Goal: Information Seeking & Learning: Learn about a topic

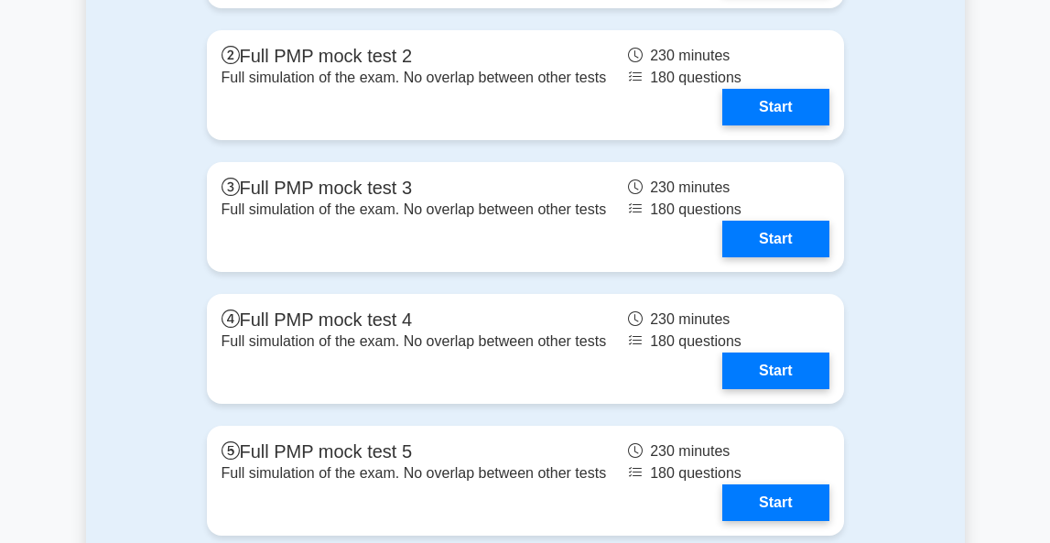
scroll to position [7434, 0]
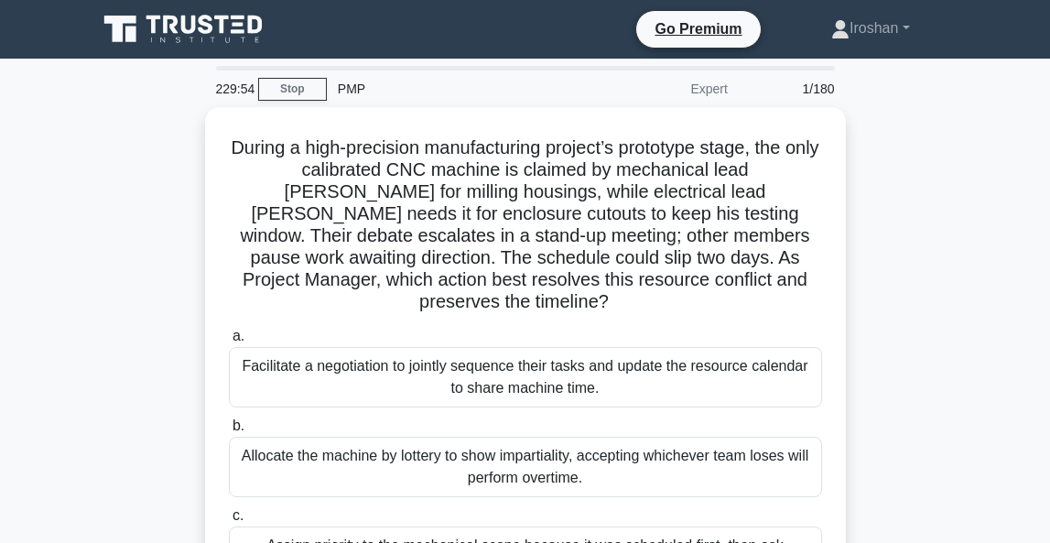
click at [916, 319] on div "During a high-precision manufacturing project’s prototype stage, the only calib…" at bounding box center [525, 430] width 879 height 646
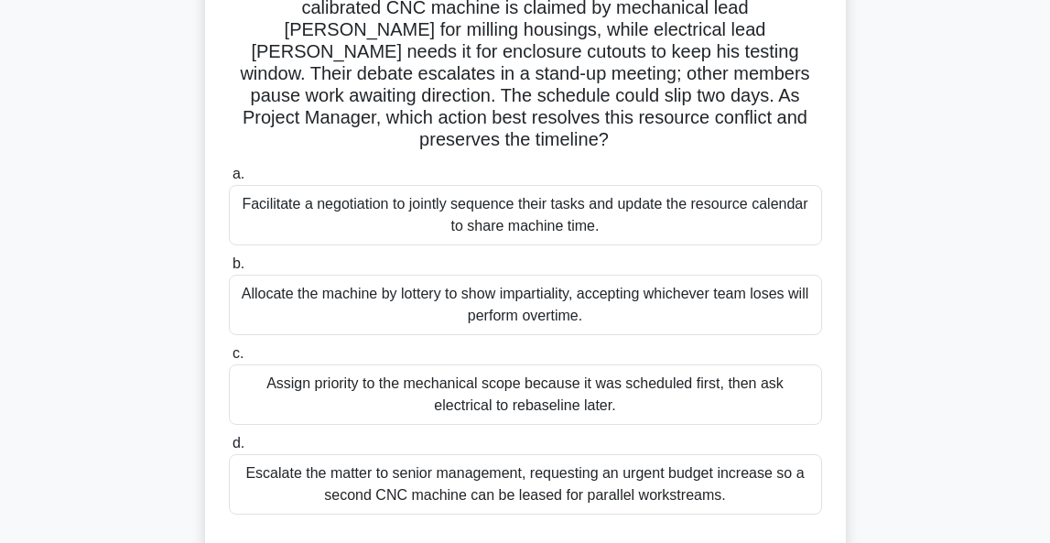
scroll to position [170, 0]
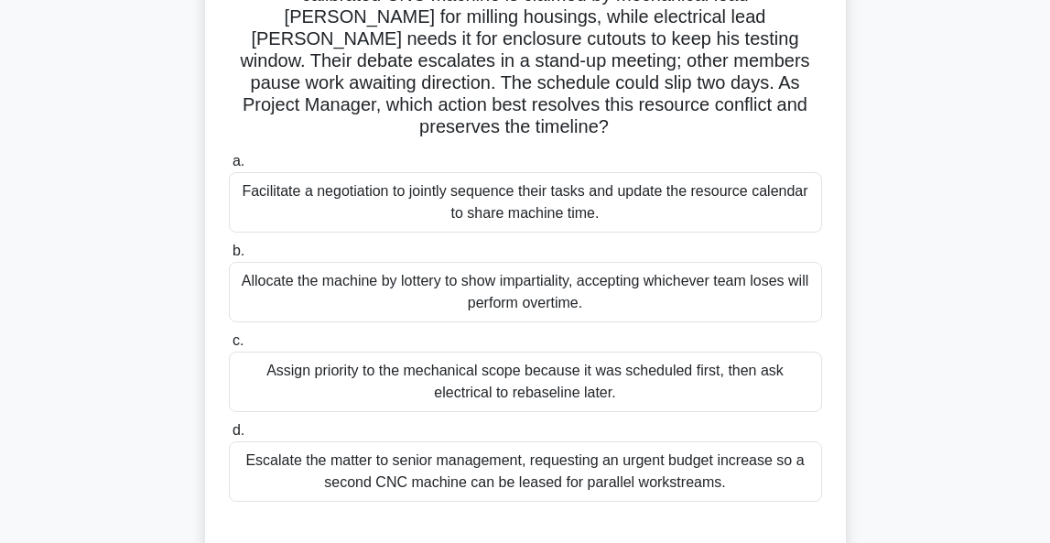
click at [609, 179] on div "Facilitate a negotiation to jointly sequence their tasks and update the resourc…" at bounding box center [525, 202] width 593 height 60
click at [229, 167] on input "a. Facilitate a negotiation to jointly sequence their tasks and update the reso…" at bounding box center [229, 162] width 0 height 12
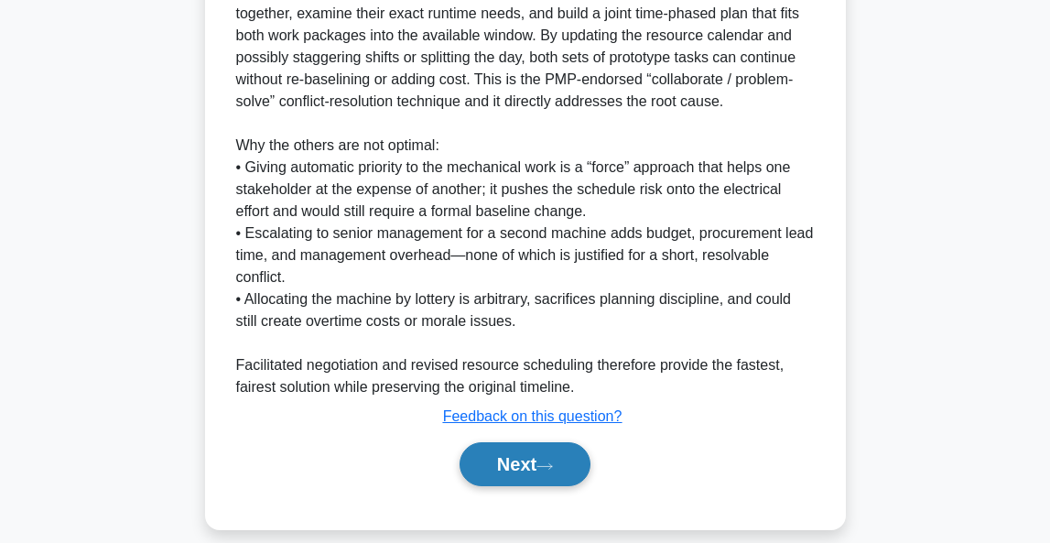
click at [506, 444] on button "Next" at bounding box center [524, 464] width 131 height 44
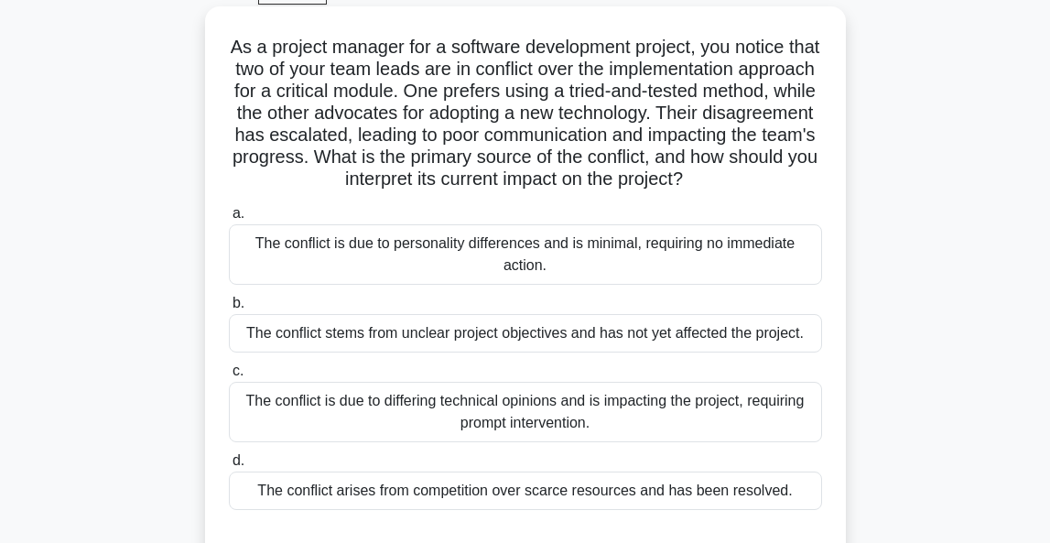
scroll to position [108, 0]
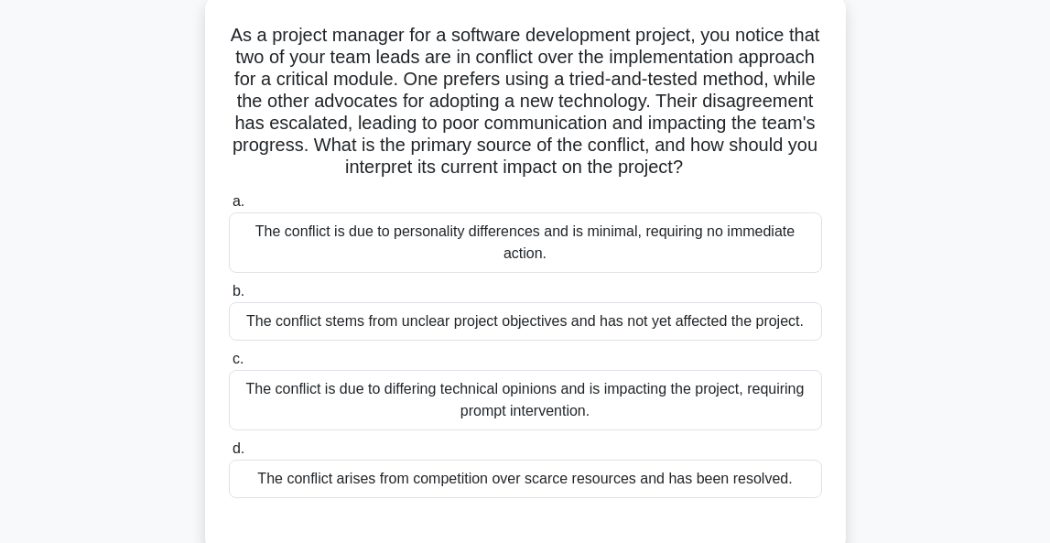
click at [561, 400] on div "The conflict is due to differing technical opinions and is impacting the projec…" at bounding box center [525, 400] width 593 height 60
click at [229, 365] on input "c. The conflict is due to differing technical opinions and is impacting the pro…" at bounding box center [229, 359] width 0 height 12
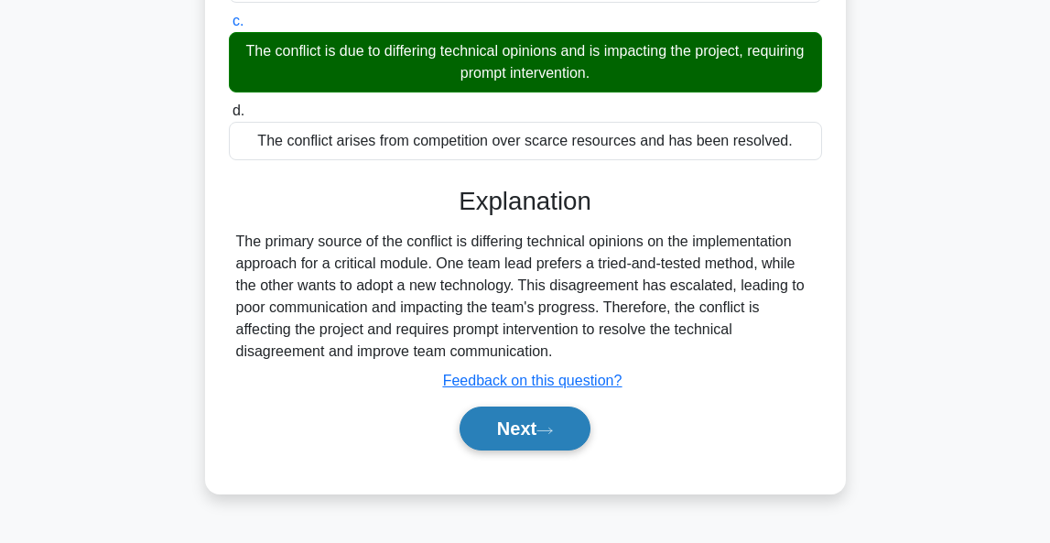
scroll to position [446, 0]
click at [525, 424] on button "Next" at bounding box center [524, 428] width 131 height 44
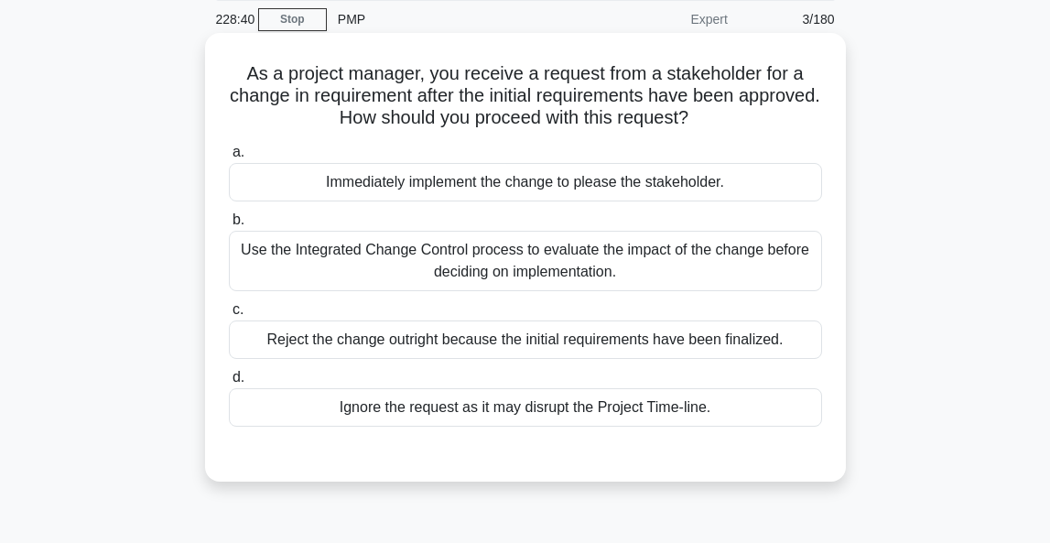
scroll to position [82, 0]
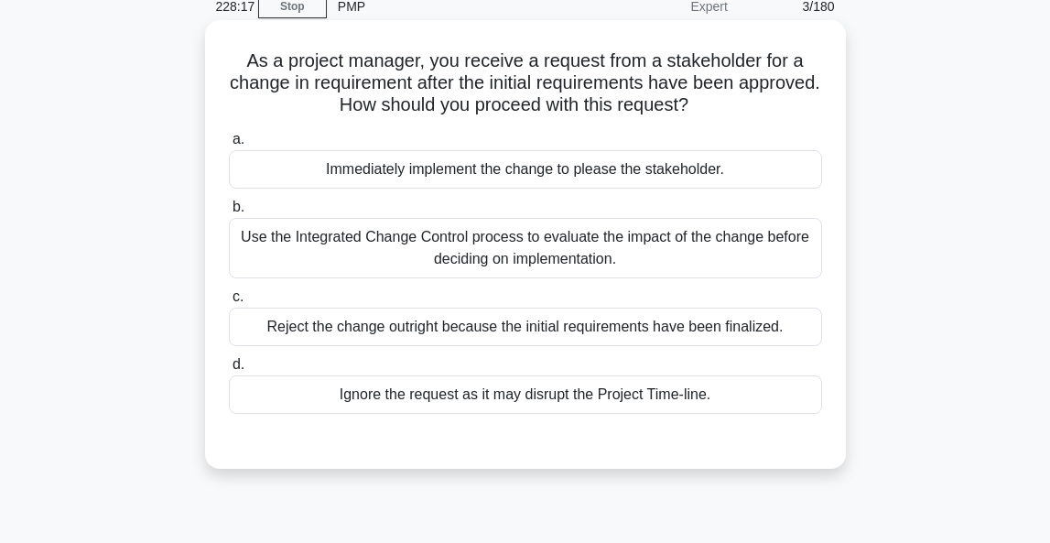
click at [529, 254] on div "Use the Integrated Change Control process to evaluate the impact of the change …" at bounding box center [525, 248] width 593 height 60
click at [229, 213] on input "b. Use the Integrated Change Control process to evaluate the impact of the chan…" at bounding box center [229, 207] width 0 height 12
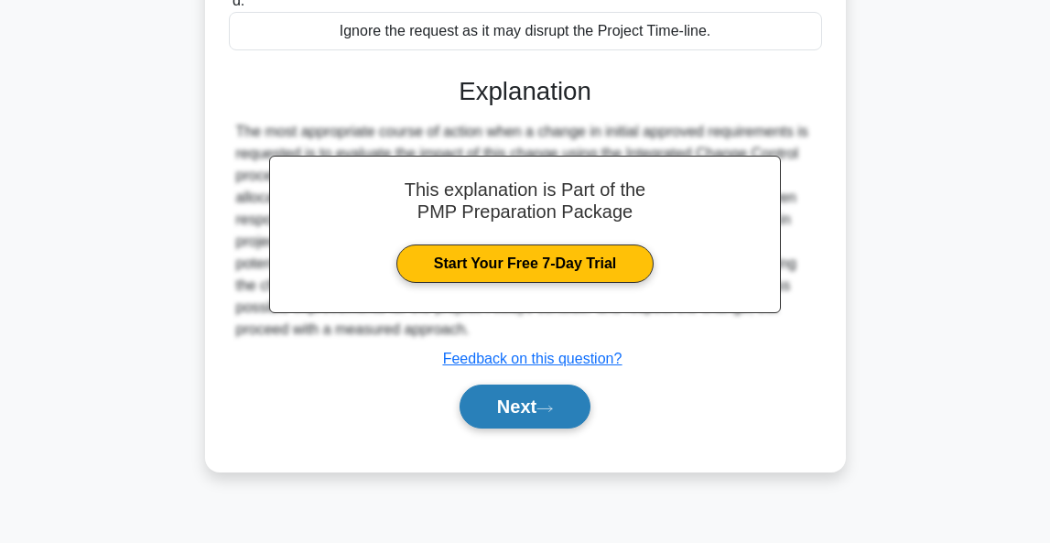
scroll to position [446, 0]
click at [520, 407] on button "Next" at bounding box center [524, 406] width 131 height 44
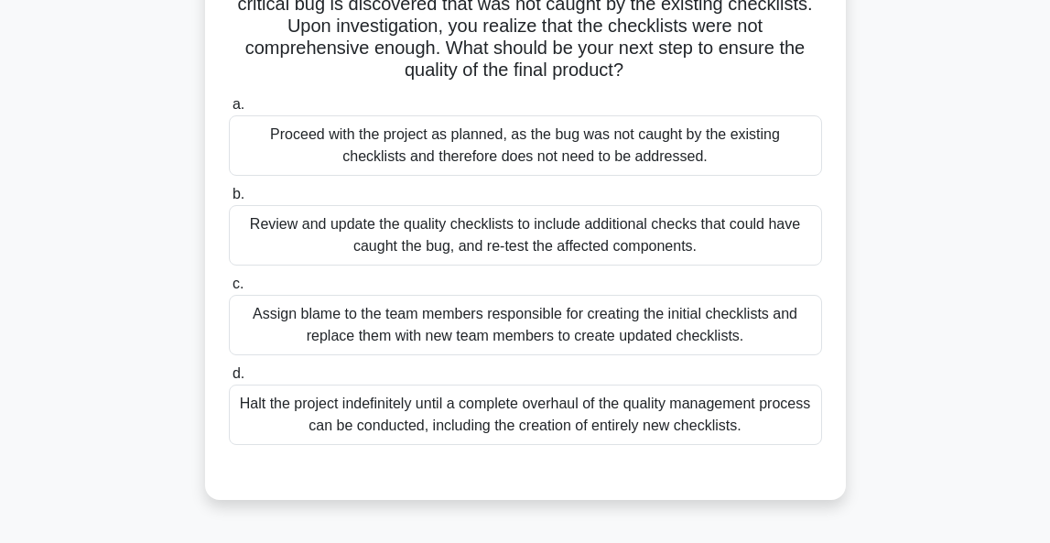
scroll to position [189, 0]
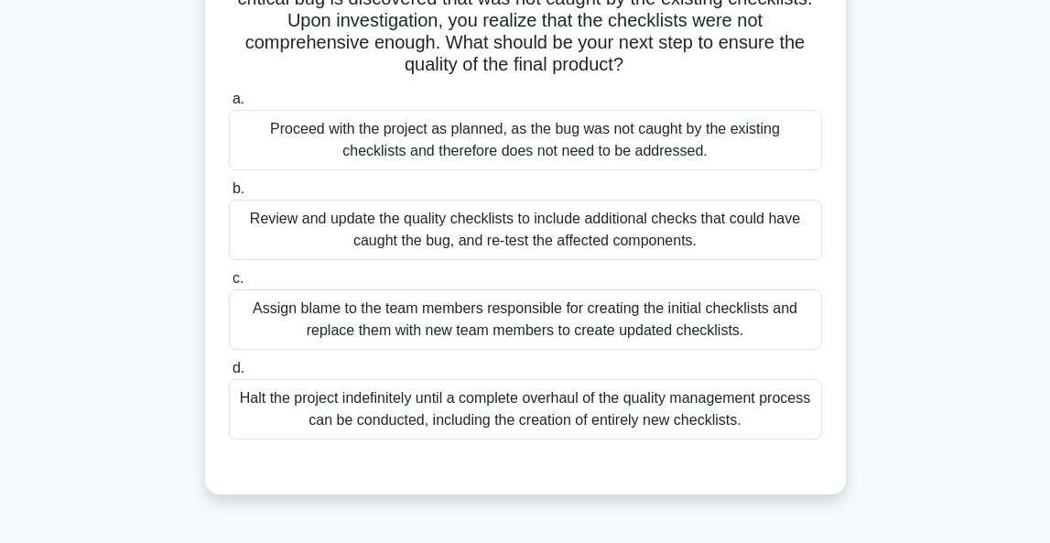
click at [587, 217] on div "Review and update the quality checklists to include additional checks that coul…" at bounding box center [525, 230] width 593 height 60
click at [229, 195] on input "b. Review and update the quality checklists to include additional checks that c…" at bounding box center [229, 189] width 0 height 12
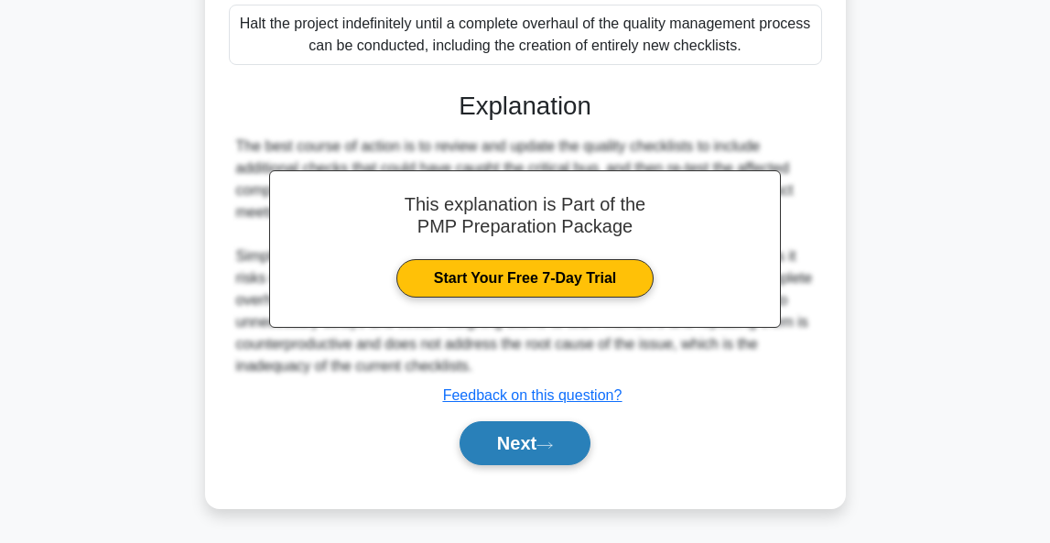
click at [515, 440] on button "Next" at bounding box center [524, 443] width 131 height 44
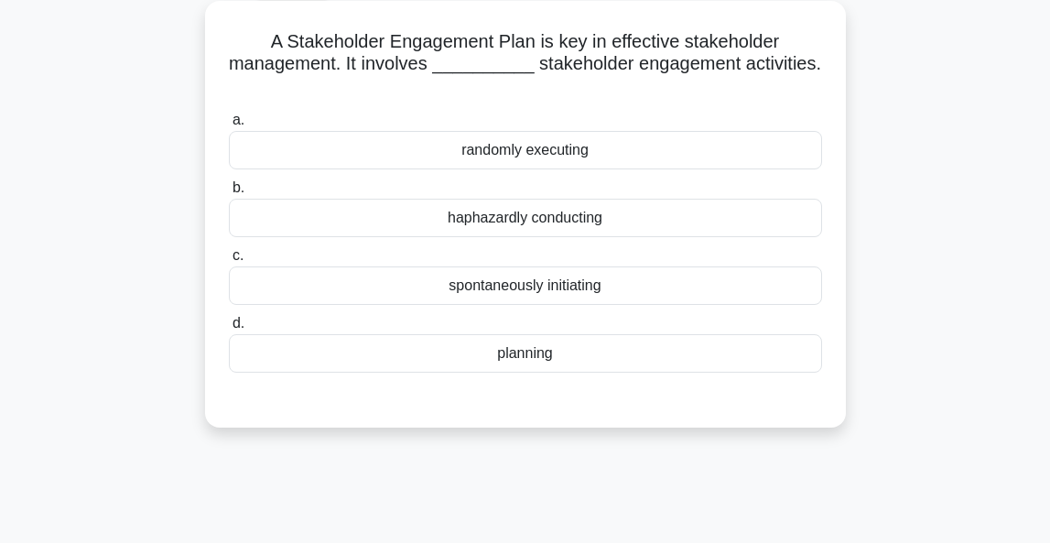
scroll to position [104, 0]
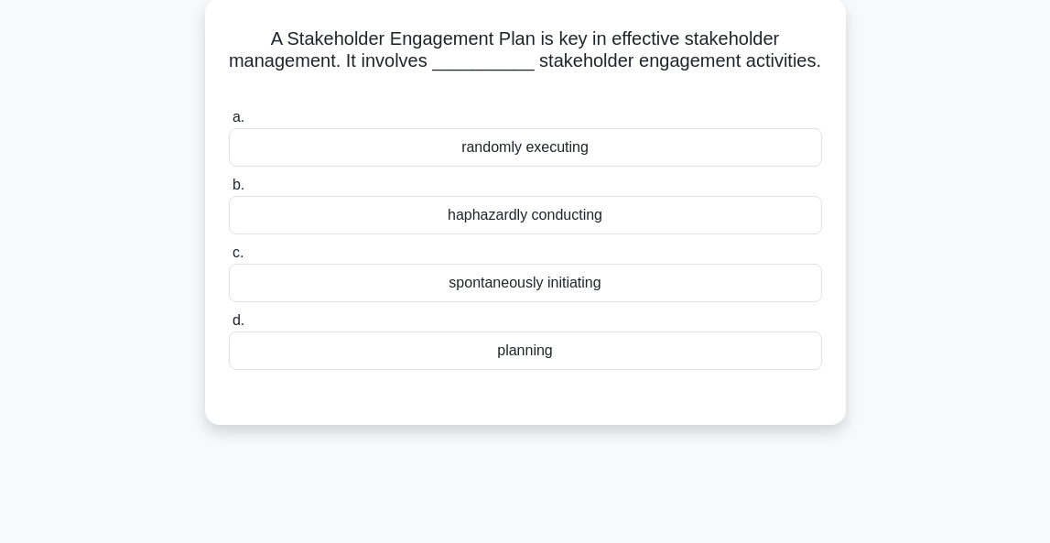
click at [516, 348] on div "planning" at bounding box center [525, 350] width 593 height 38
click at [229, 327] on input "d. planning" at bounding box center [229, 321] width 0 height 12
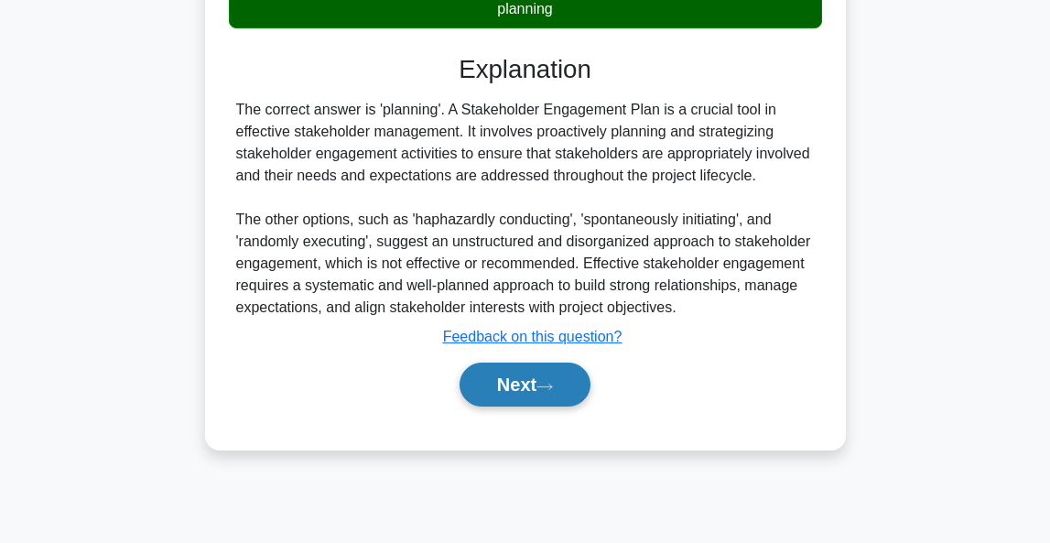
scroll to position [446, 0]
click at [497, 396] on button "Next" at bounding box center [524, 384] width 131 height 44
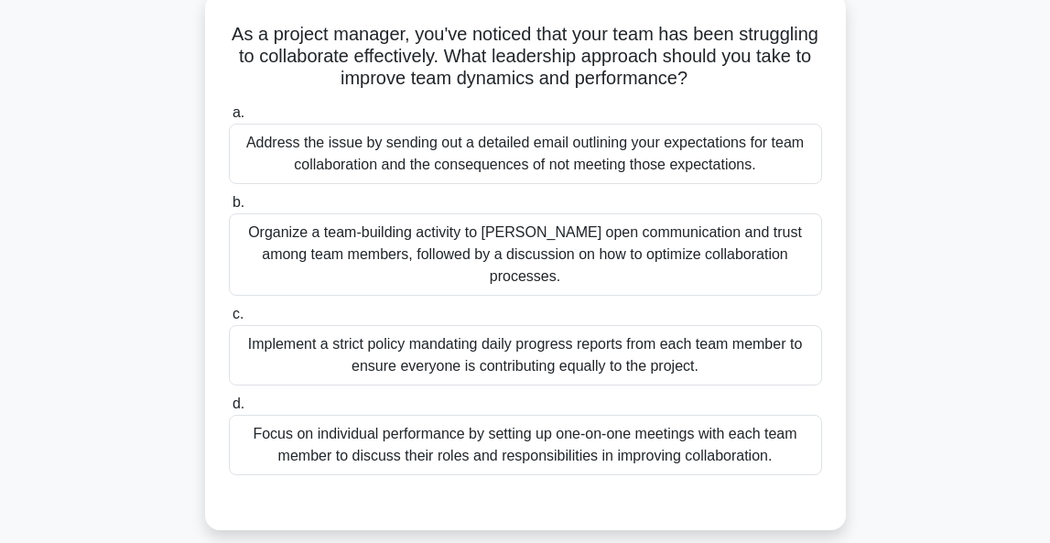
scroll to position [117, 0]
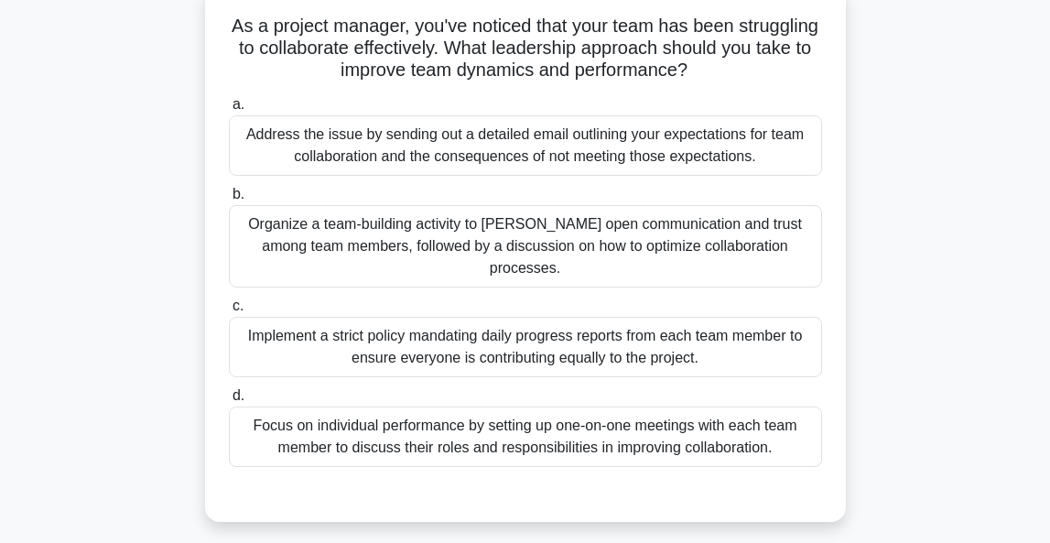
click at [634, 244] on div "Organize a team-building activity to foster open communication and trust among …" at bounding box center [525, 246] width 593 height 82
click at [229, 200] on input "b. Organize a team-building activity to foster open communication and trust amo…" at bounding box center [229, 195] width 0 height 12
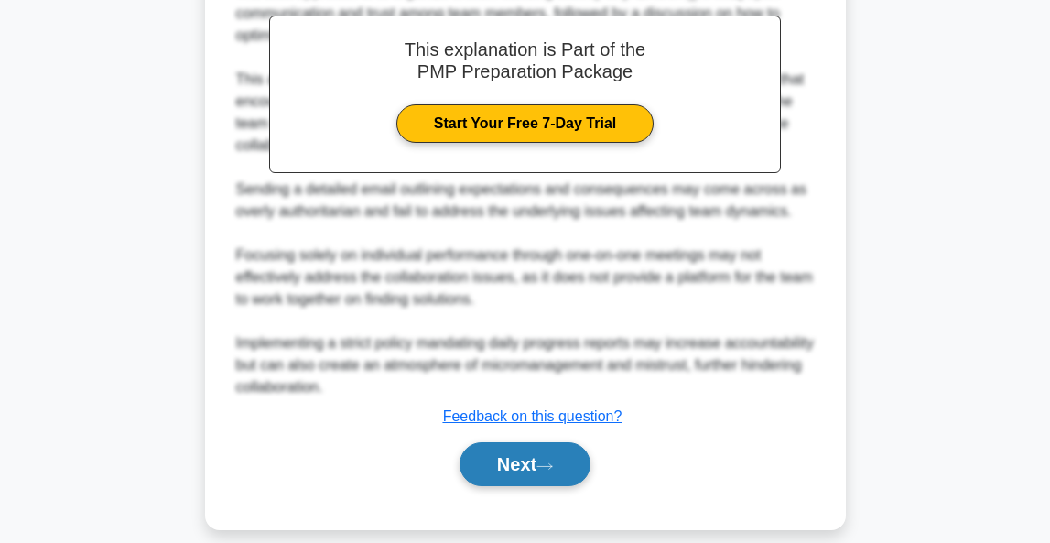
click at [527, 447] on button "Next" at bounding box center [524, 464] width 131 height 44
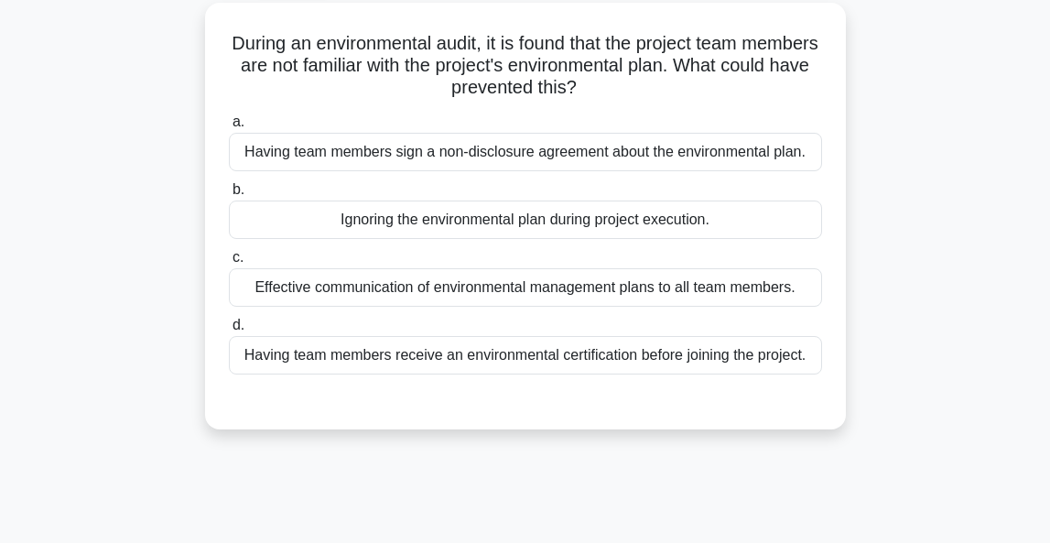
scroll to position [79, 0]
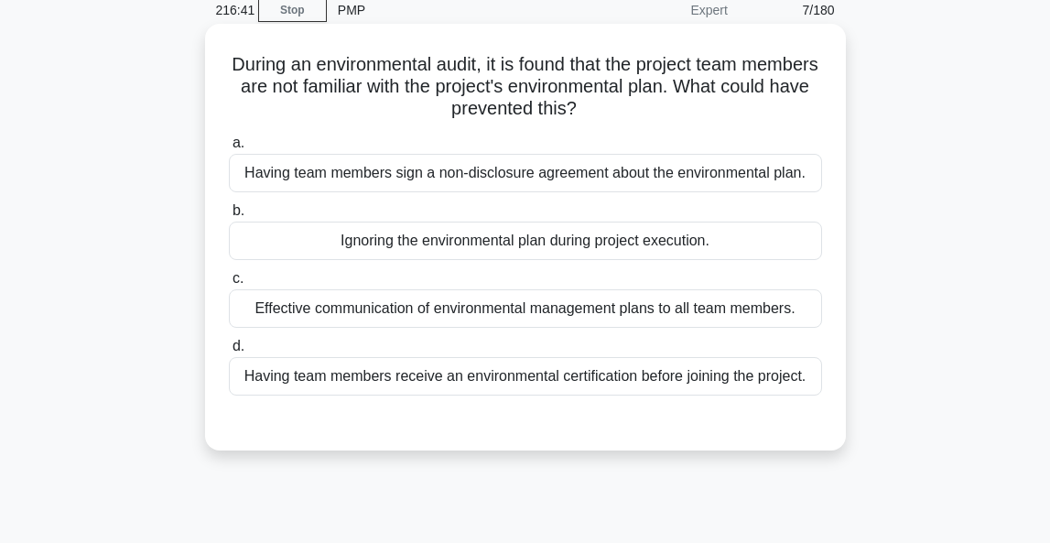
click at [535, 297] on div "Effective communication of environmental management plans to all team members." at bounding box center [525, 308] width 593 height 38
click at [229, 285] on input "c. Effective communication of environmental management plans to all team member…" at bounding box center [229, 279] width 0 height 12
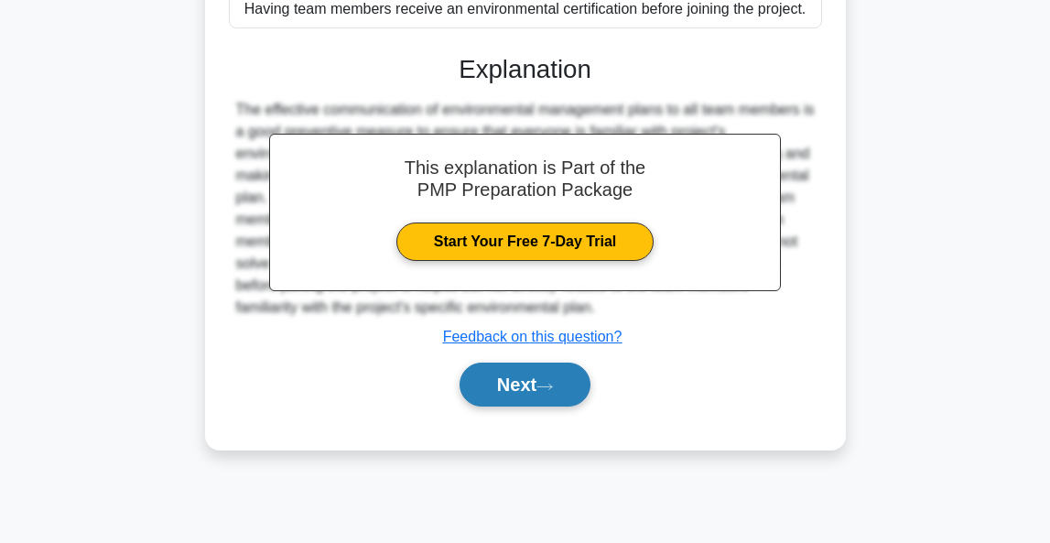
scroll to position [446, 0]
click at [498, 388] on button "Next" at bounding box center [524, 384] width 131 height 44
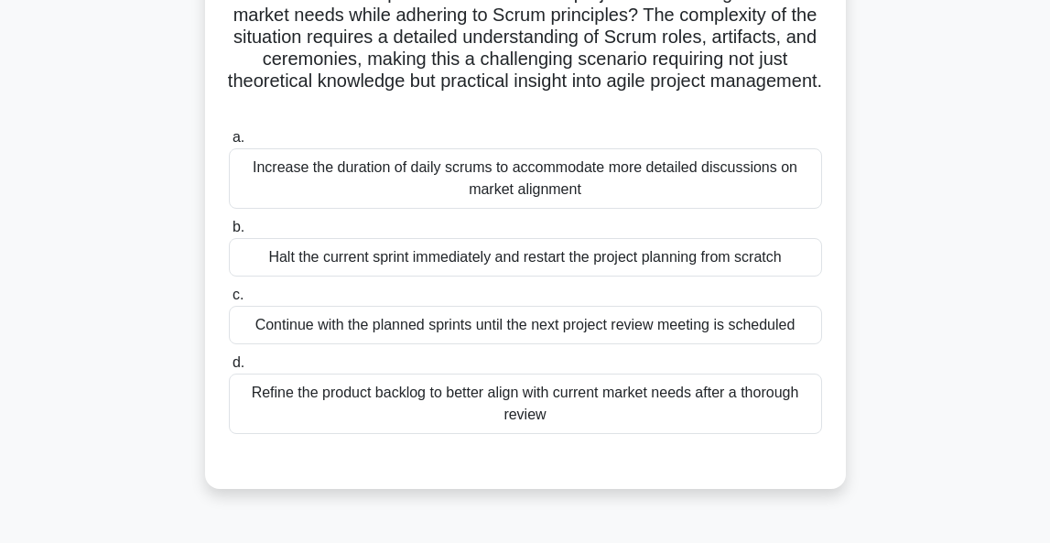
scroll to position [315, 0]
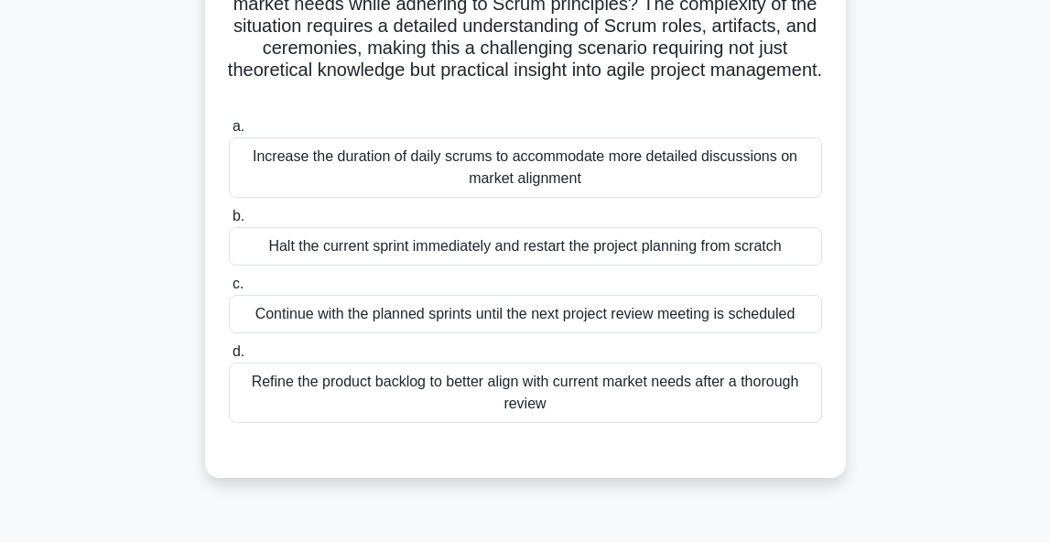
click at [528, 394] on div "Refine the product backlog to better align with current market needs after a th…" at bounding box center [525, 392] width 593 height 60
click at [229, 358] on input "d. Refine the product backlog to better align with current market needs after a…" at bounding box center [229, 352] width 0 height 12
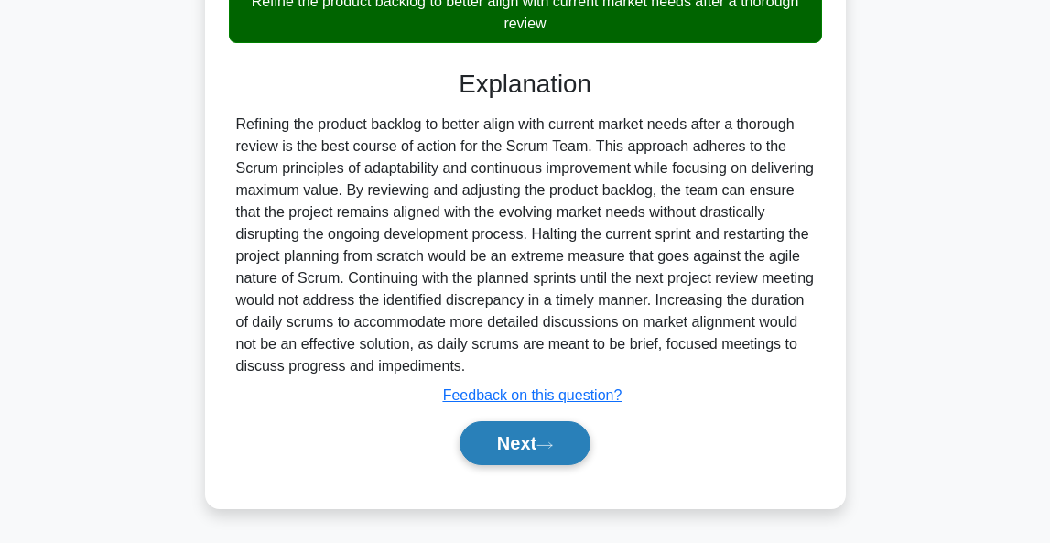
click at [513, 456] on button "Next" at bounding box center [524, 443] width 131 height 44
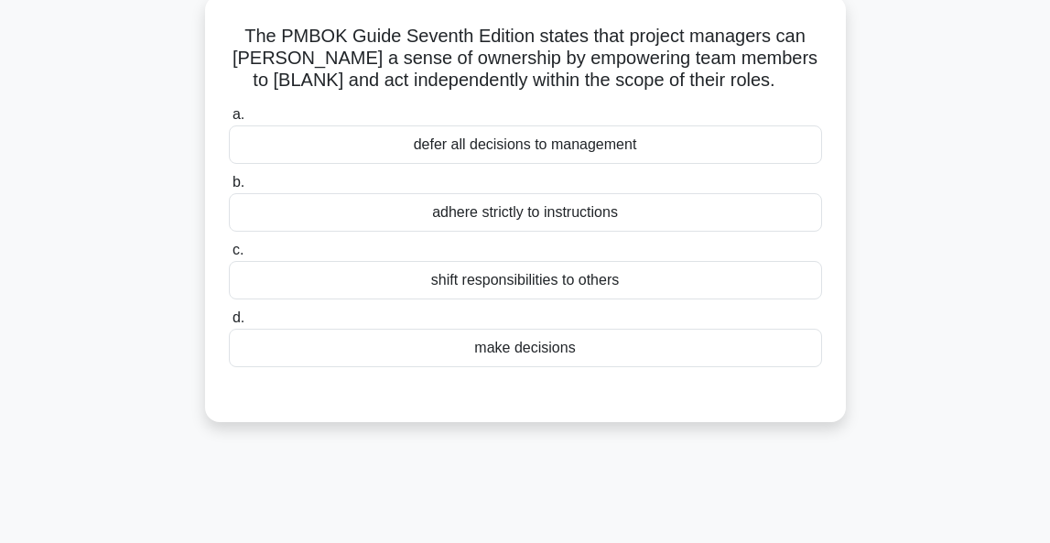
scroll to position [112, 0]
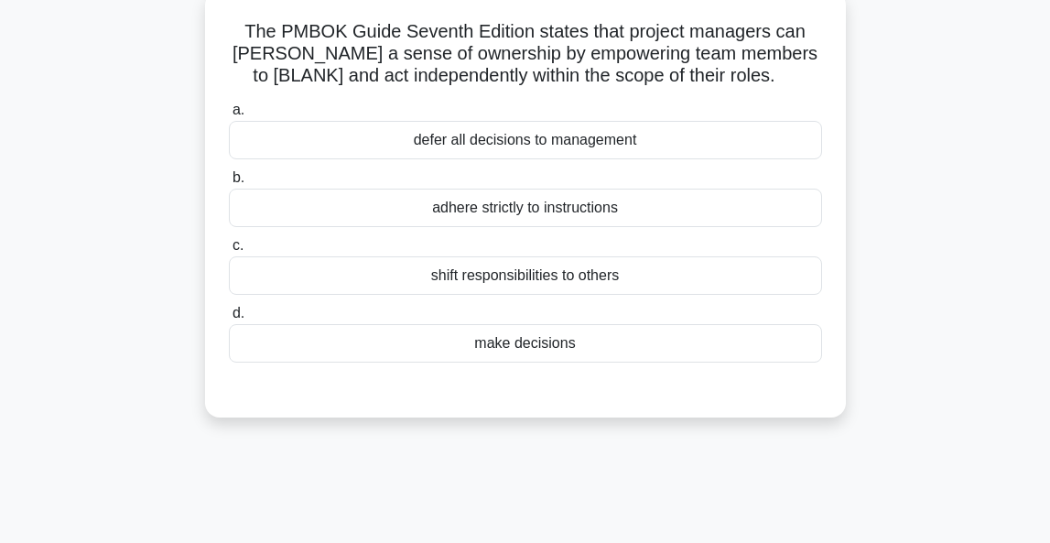
click at [539, 285] on div "shift responsibilities to others" at bounding box center [525, 275] width 593 height 38
click at [229, 252] on input "c. shift responsibilities to others" at bounding box center [229, 246] width 0 height 12
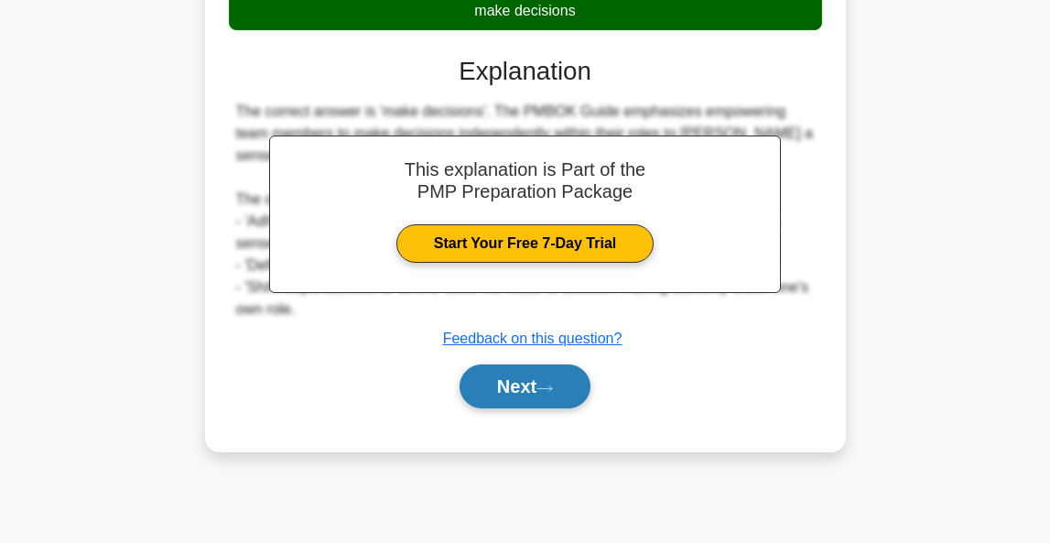
scroll to position [446, 0]
click at [561, 396] on button "Next" at bounding box center [524, 386] width 131 height 44
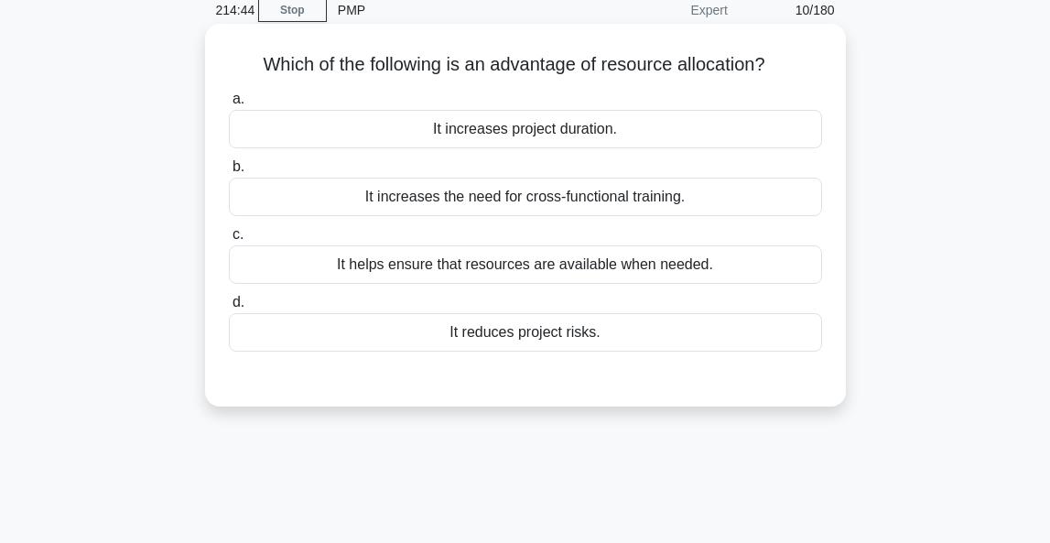
scroll to position [81, 0]
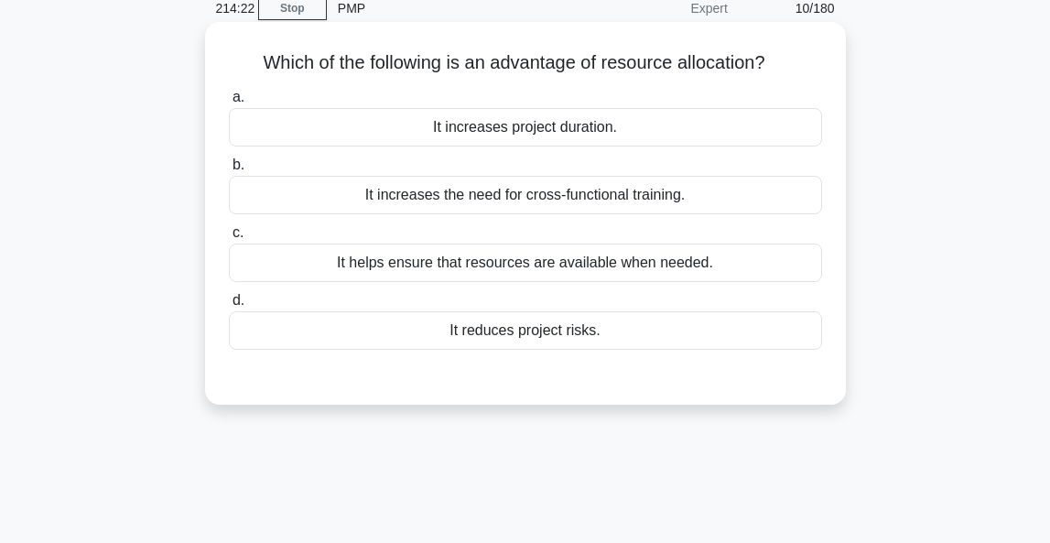
click at [548, 321] on div "It reduces project risks." at bounding box center [525, 330] width 593 height 38
click at [229, 307] on input "d. It reduces project risks." at bounding box center [229, 301] width 0 height 12
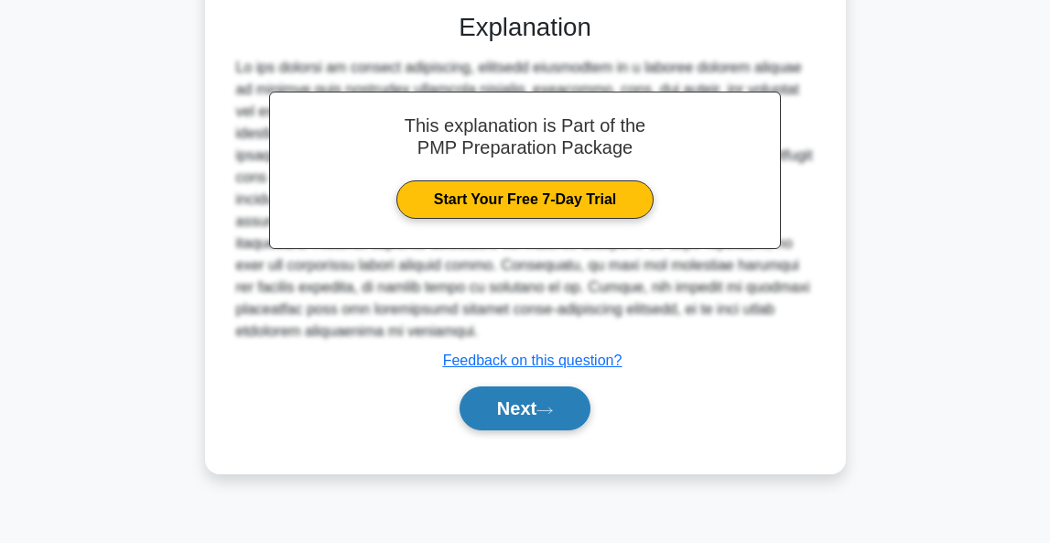
scroll to position [446, 0]
click at [513, 404] on button "Next" at bounding box center [524, 408] width 131 height 44
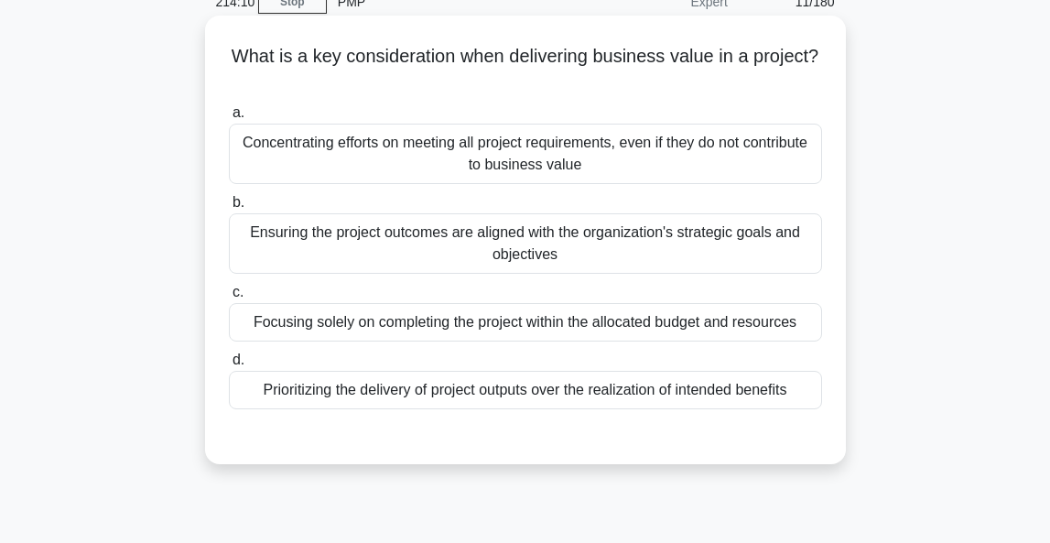
scroll to position [95, 0]
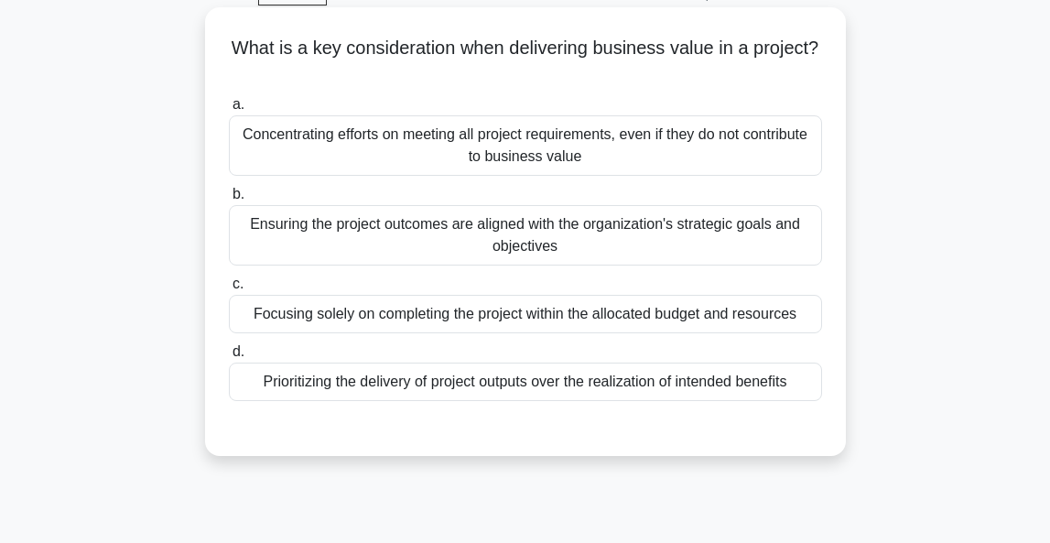
click at [578, 232] on div "Ensuring the project outcomes are aligned with the organization's strategic goa…" at bounding box center [525, 235] width 593 height 60
click at [229, 200] on input "b. Ensuring the project outcomes are aligned with the organization's strategic …" at bounding box center [229, 195] width 0 height 12
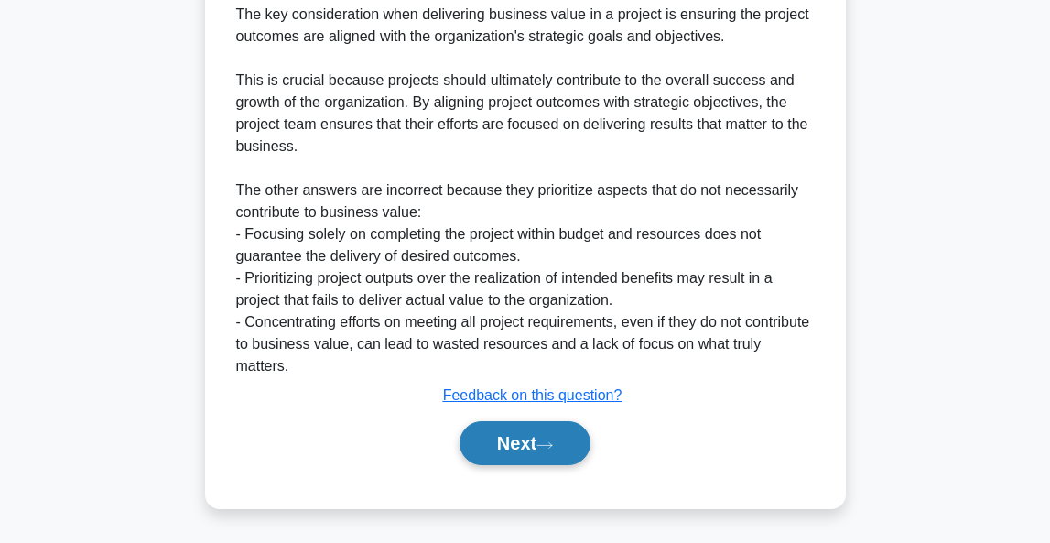
click at [510, 446] on button "Next" at bounding box center [524, 443] width 131 height 44
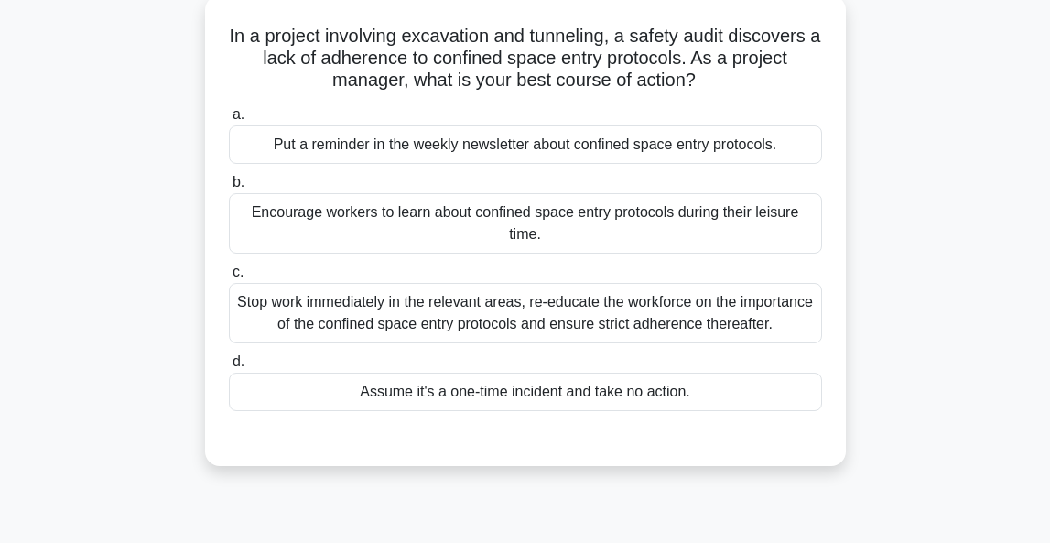
scroll to position [111, 0]
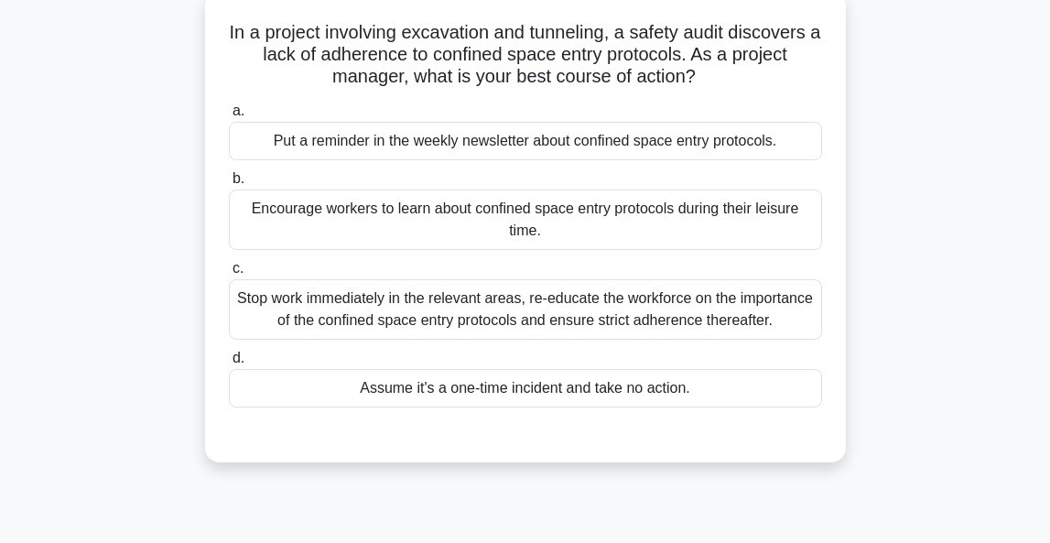
click at [635, 321] on div "Stop work immediately in the relevant areas, re-educate the workforce on the im…" at bounding box center [525, 309] width 593 height 60
click at [229, 275] on input "c. Stop work immediately in the relevant areas, re-educate the workforce on the…" at bounding box center [229, 269] width 0 height 12
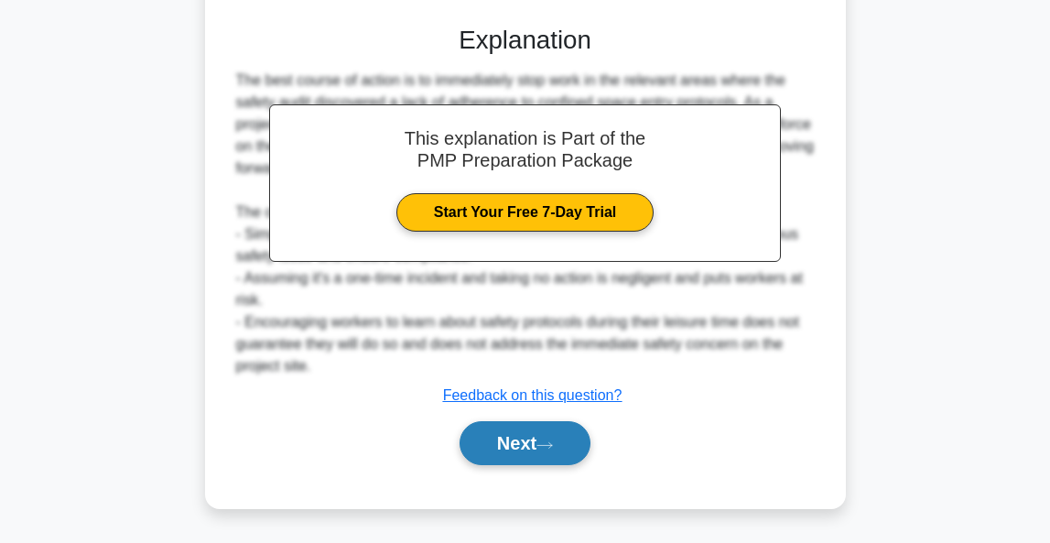
click at [549, 436] on button "Next" at bounding box center [524, 443] width 131 height 44
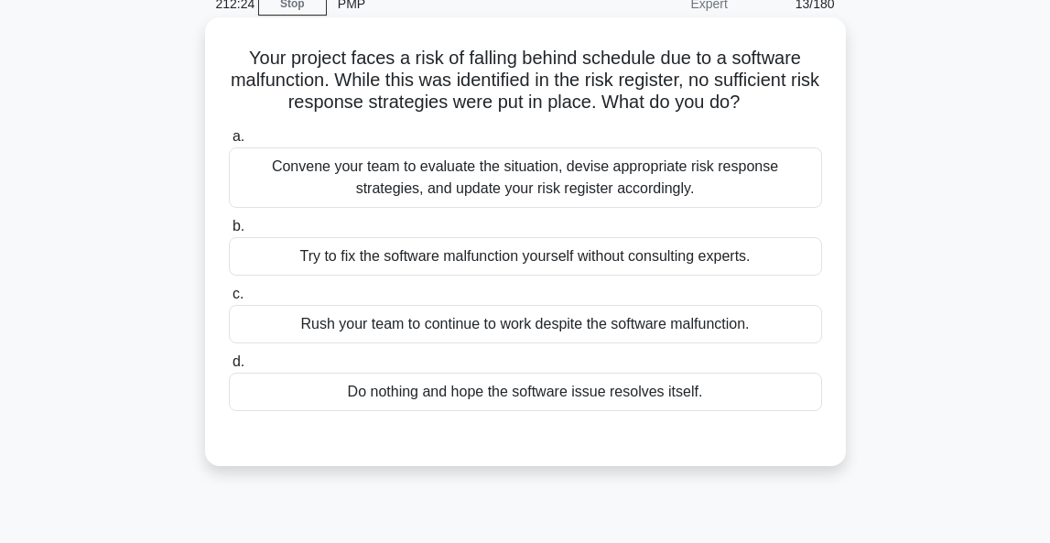
scroll to position [115, 0]
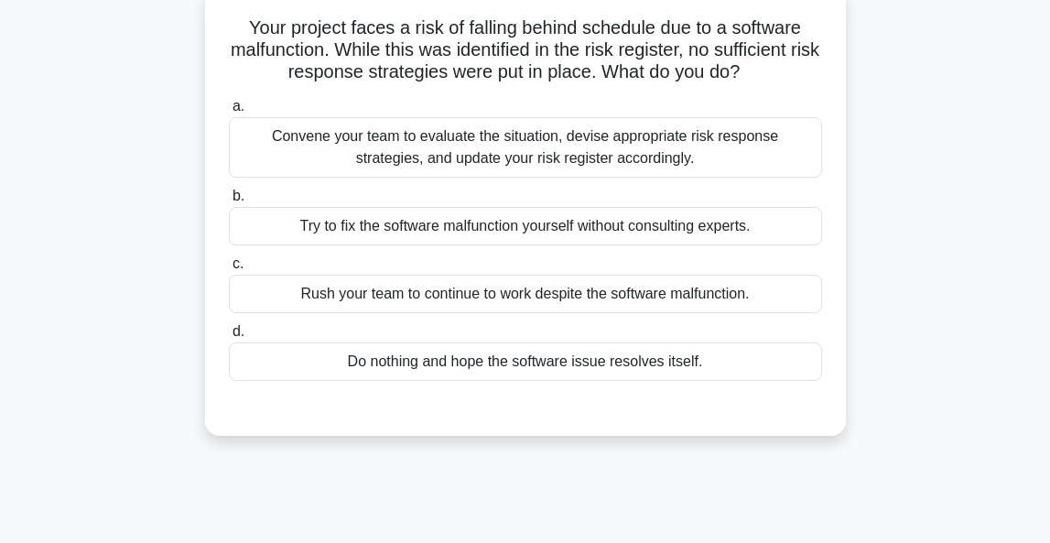
click at [512, 159] on div "Convene your team to evaluate the situation, devise appropriate risk response s…" at bounding box center [525, 147] width 593 height 60
click at [229, 113] on input "a. Convene your team to evaluate the situation, devise appropriate risk respons…" at bounding box center [229, 107] width 0 height 12
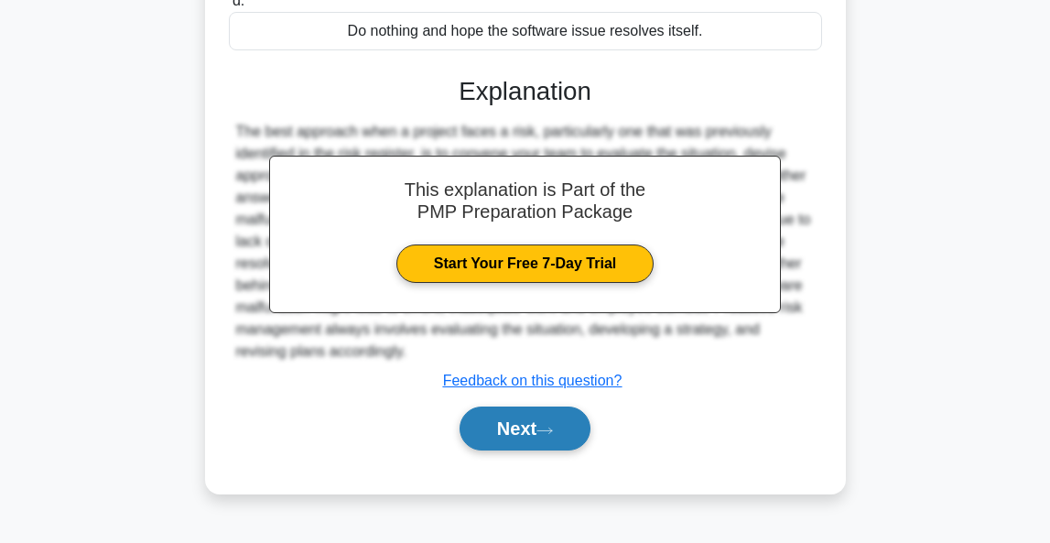
scroll to position [446, 0]
click at [513, 434] on button "Next" at bounding box center [524, 428] width 131 height 44
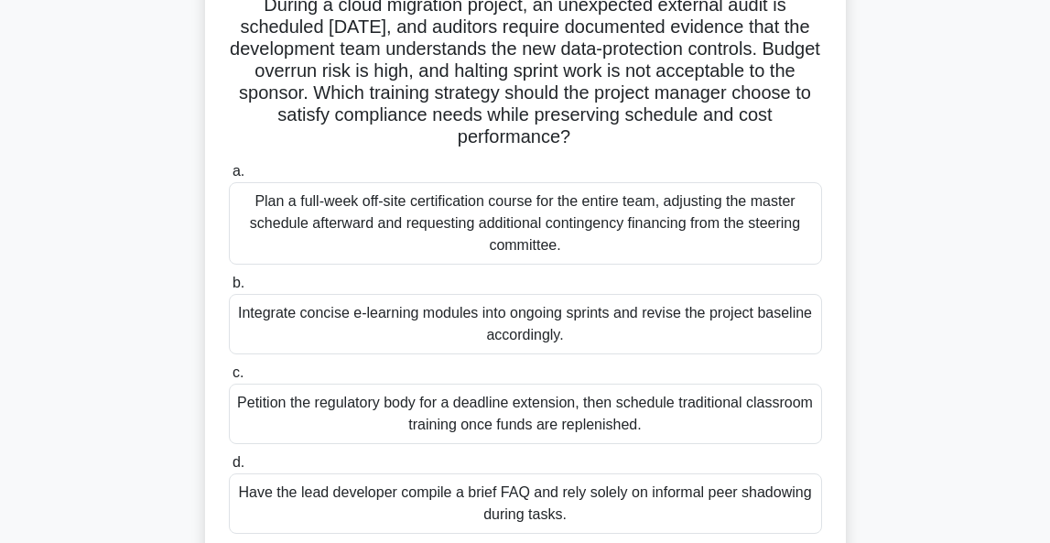
scroll to position [140, 0]
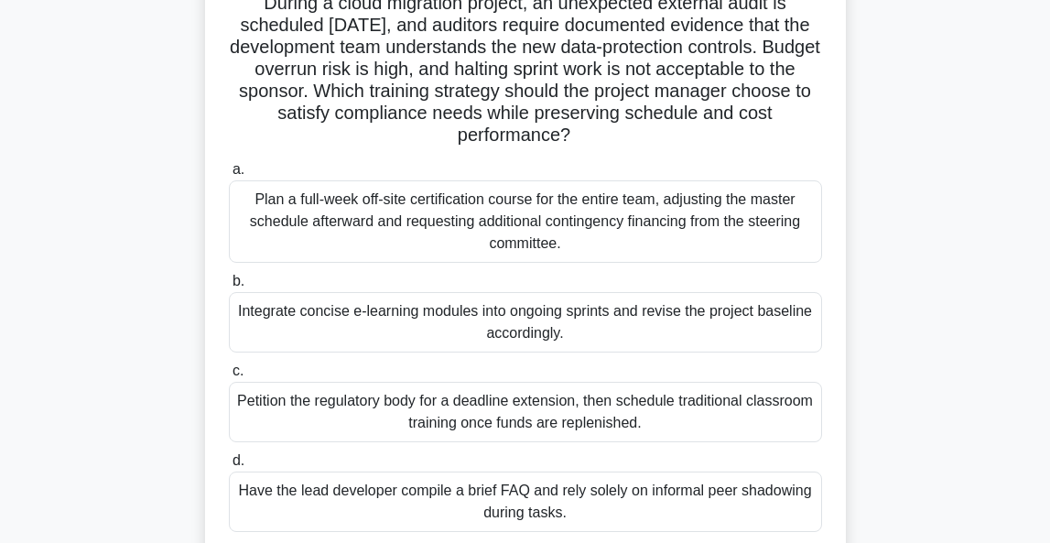
click at [591, 329] on div "Integrate concise e-learning modules into ongoing sprints and revise the projec…" at bounding box center [525, 322] width 593 height 60
click at [229, 287] on input "b. Integrate concise e-learning modules into ongoing sprints and revise the pro…" at bounding box center [229, 281] width 0 height 12
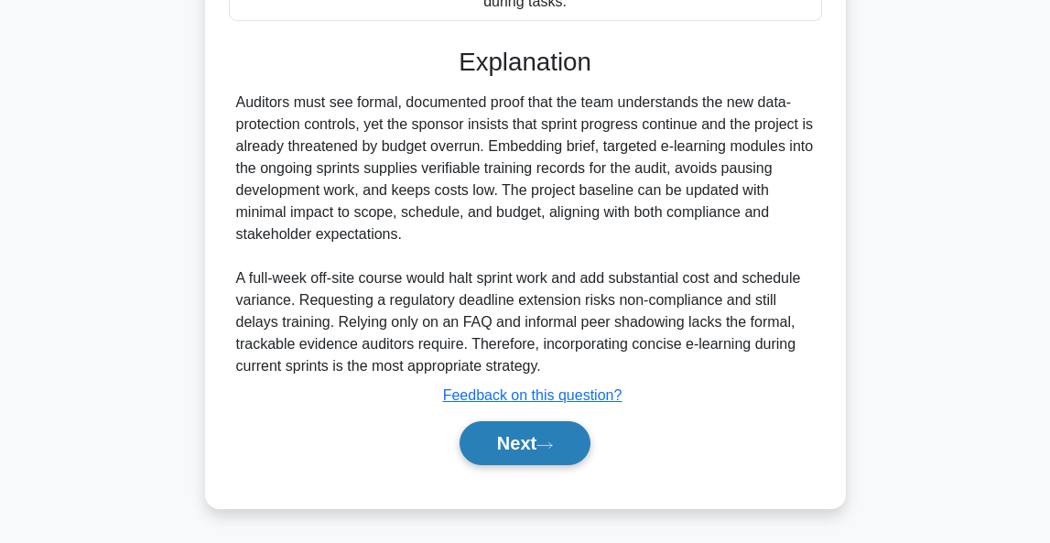
click at [517, 439] on button "Next" at bounding box center [524, 443] width 131 height 44
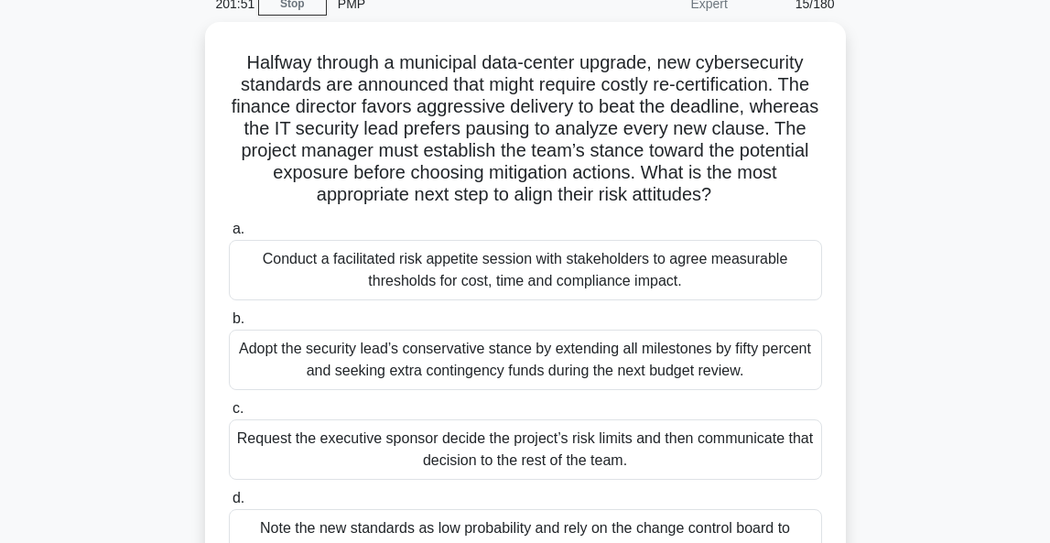
scroll to position [57, 0]
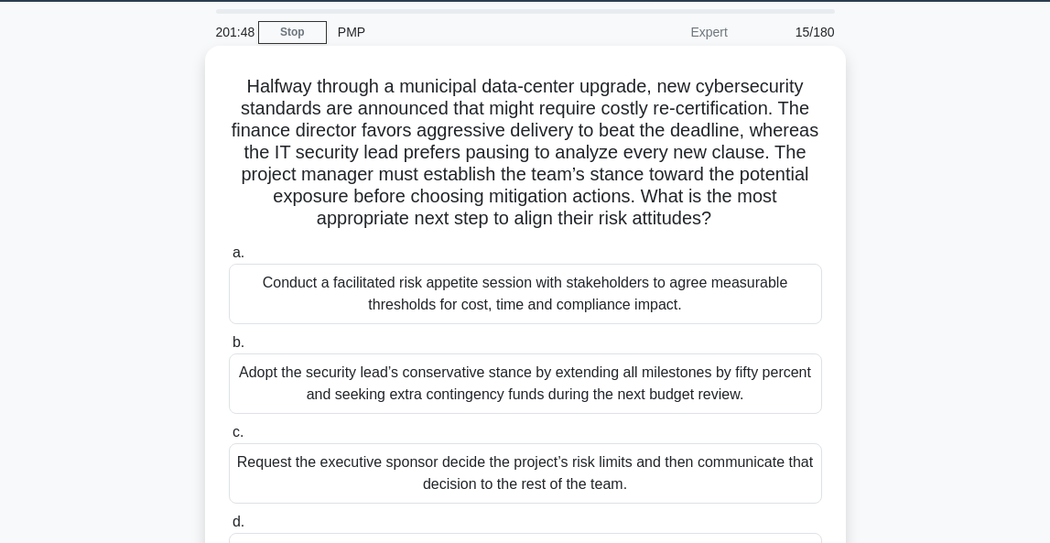
click at [558, 291] on div "Conduct a facilitated risk appetite session with stakeholders to agree measurab…" at bounding box center [525, 294] width 593 height 60
click at [229, 259] on input "a. Conduct a facilitated risk appetite session with stakeholders to agree measu…" at bounding box center [229, 253] width 0 height 12
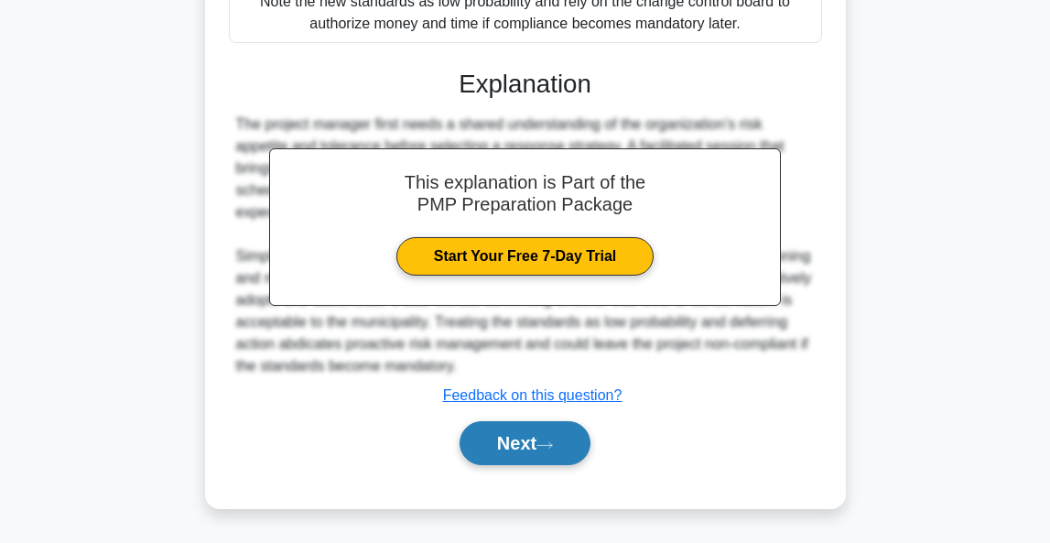
click at [542, 447] on button "Next" at bounding box center [524, 443] width 131 height 44
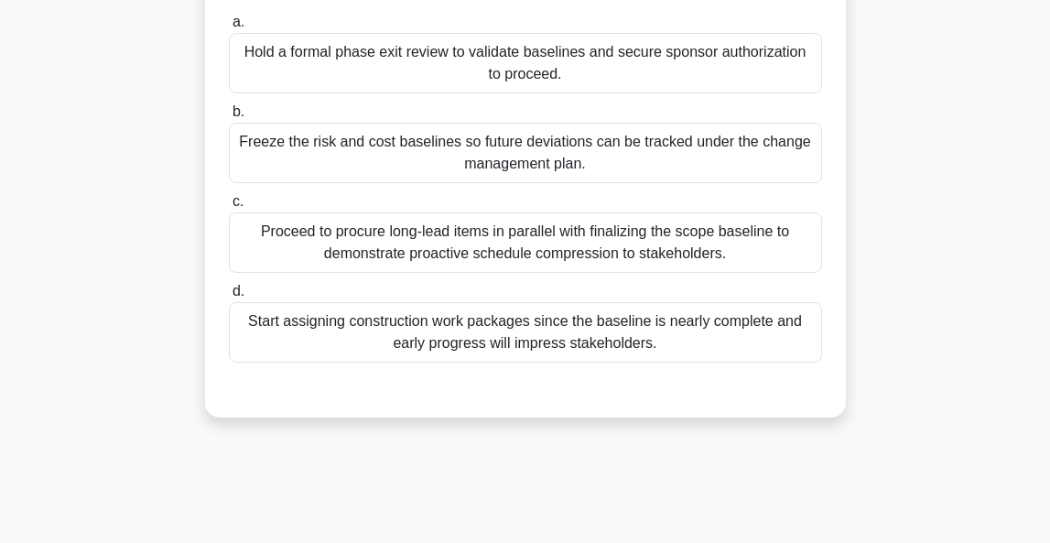
scroll to position [277, 0]
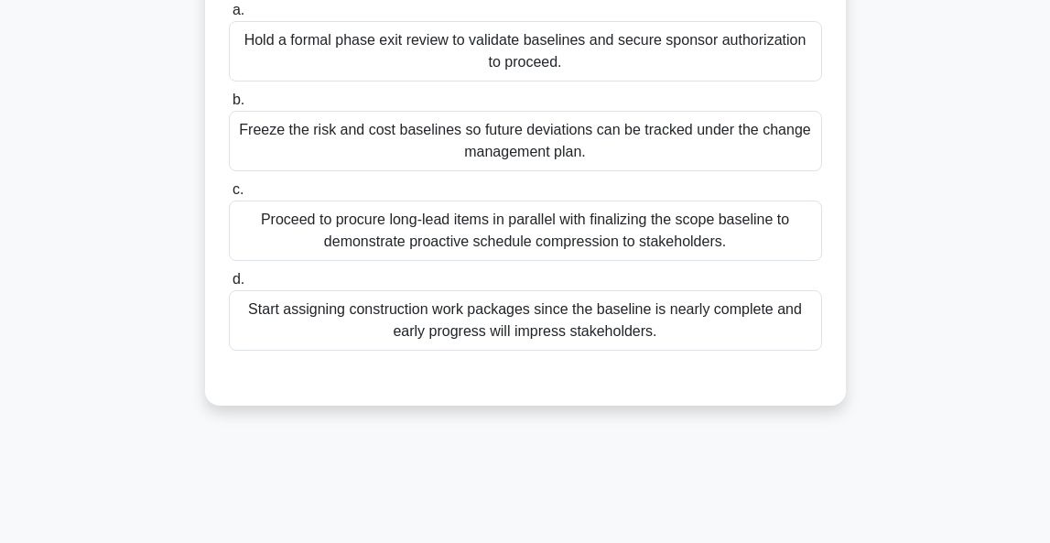
click at [602, 233] on div "Proceed to procure long-lead items in parallel with finalizing the scope baseli…" at bounding box center [525, 230] width 593 height 60
click at [229, 196] on input "c. Proceed to procure long-lead items in parallel with finalizing the scope bas…" at bounding box center [229, 190] width 0 height 12
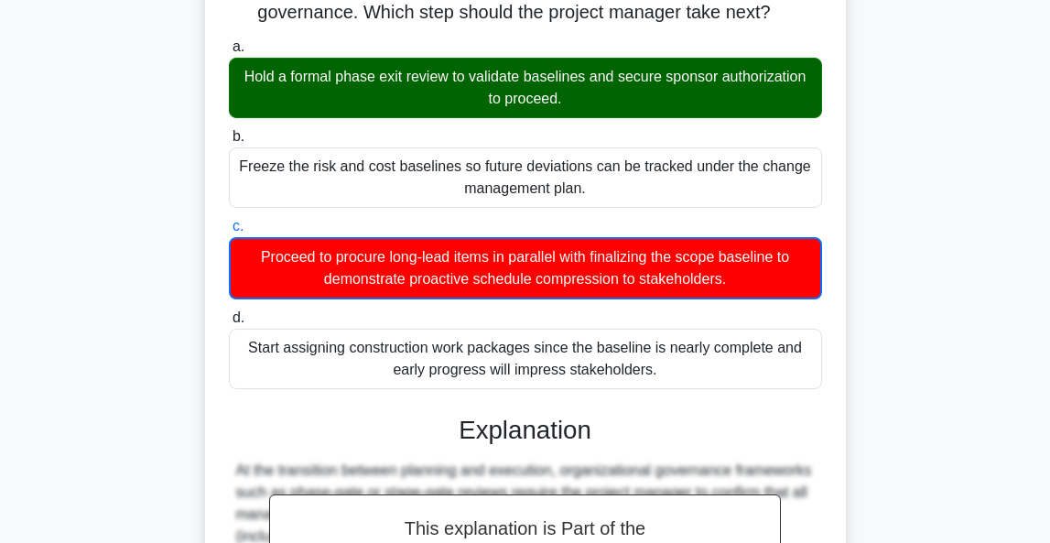
scroll to position [215, 0]
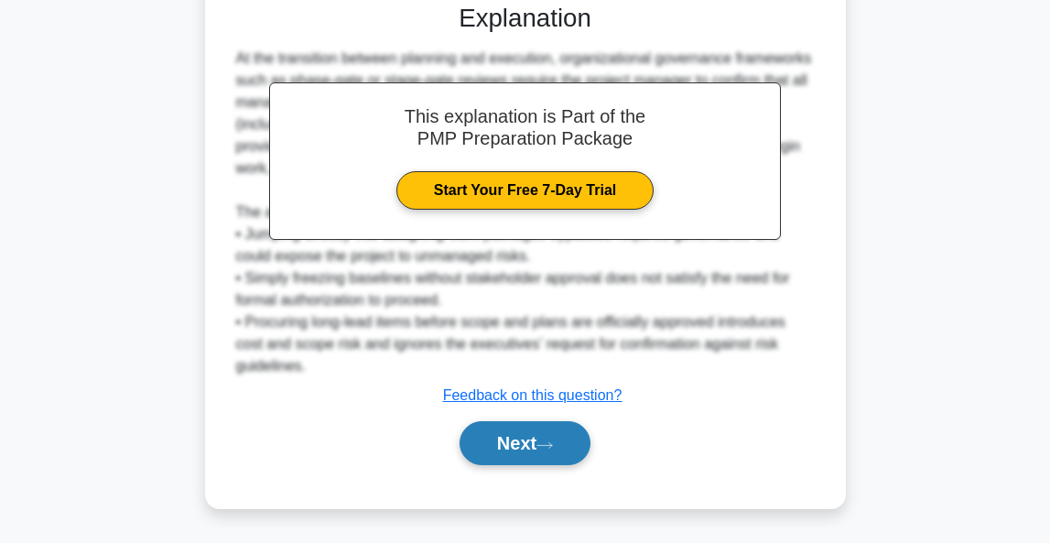
click at [532, 436] on button "Next" at bounding box center [524, 443] width 131 height 44
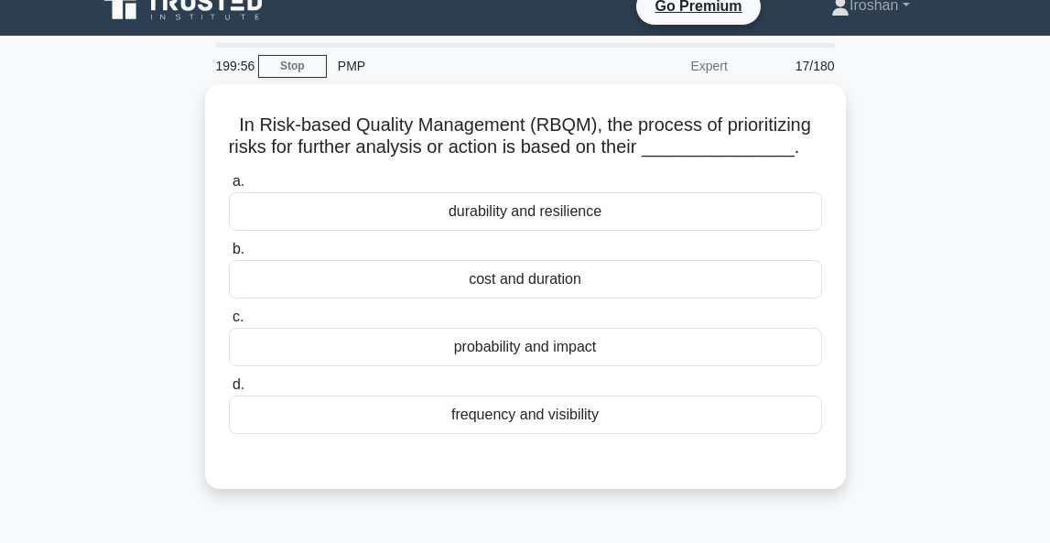
scroll to position [24, 0]
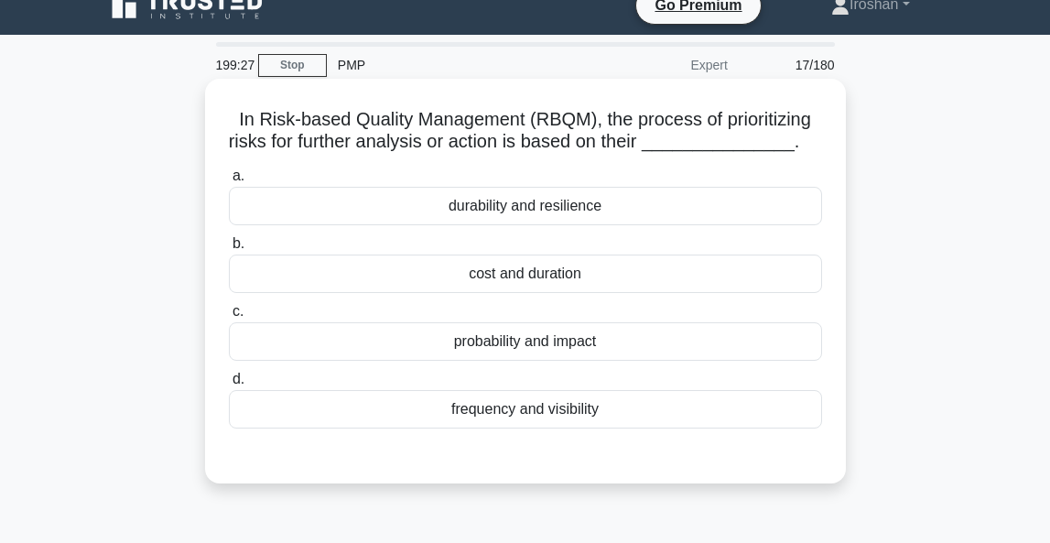
click at [548, 361] on div "probability and impact" at bounding box center [525, 341] width 593 height 38
click at [229, 318] on input "c. probability and impact" at bounding box center [229, 312] width 0 height 12
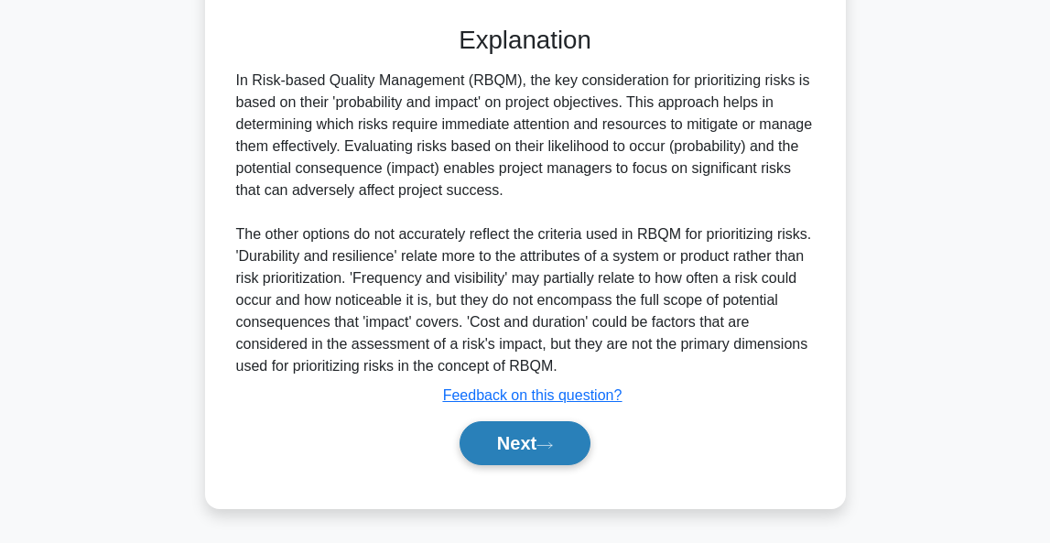
click at [528, 439] on button "Next" at bounding box center [524, 443] width 131 height 44
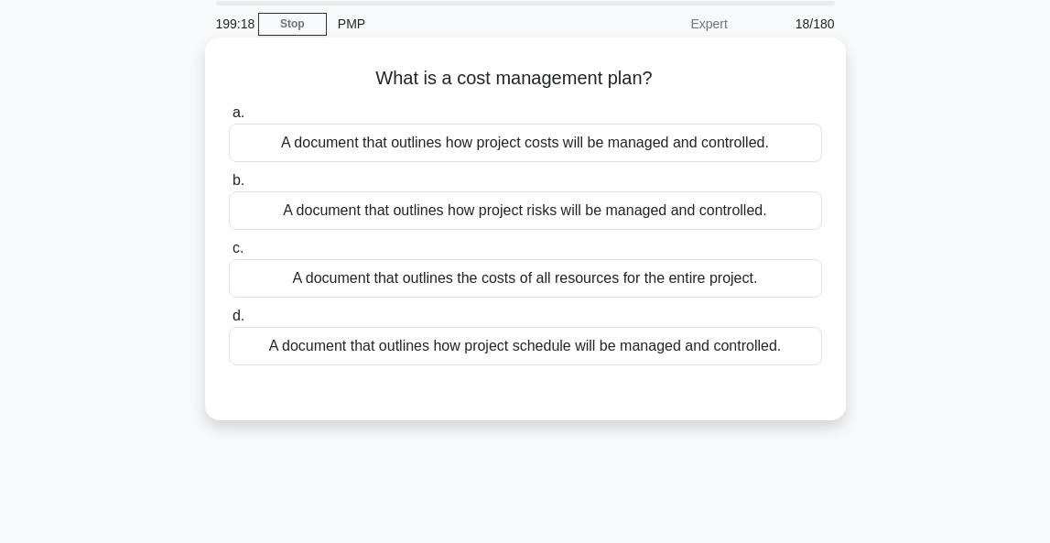
scroll to position [1, 0]
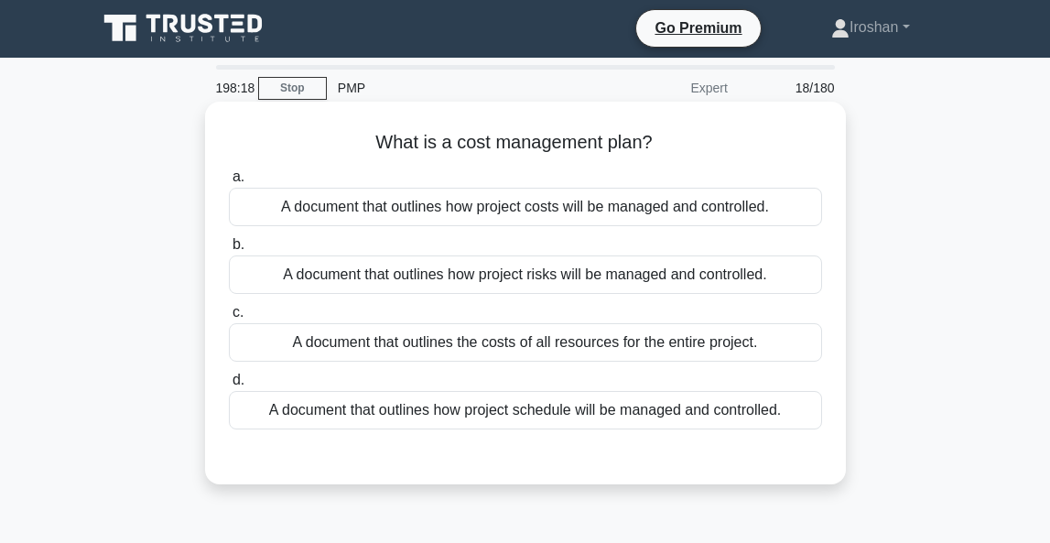
click at [718, 200] on div "A document that outlines how project costs will be managed and controlled." at bounding box center [525, 207] width 593 height 38
click at [229, 183] on input "a. A document that outlines how project costs will be managed and controlled." at bounding box center [229, 177] width 0 height 12
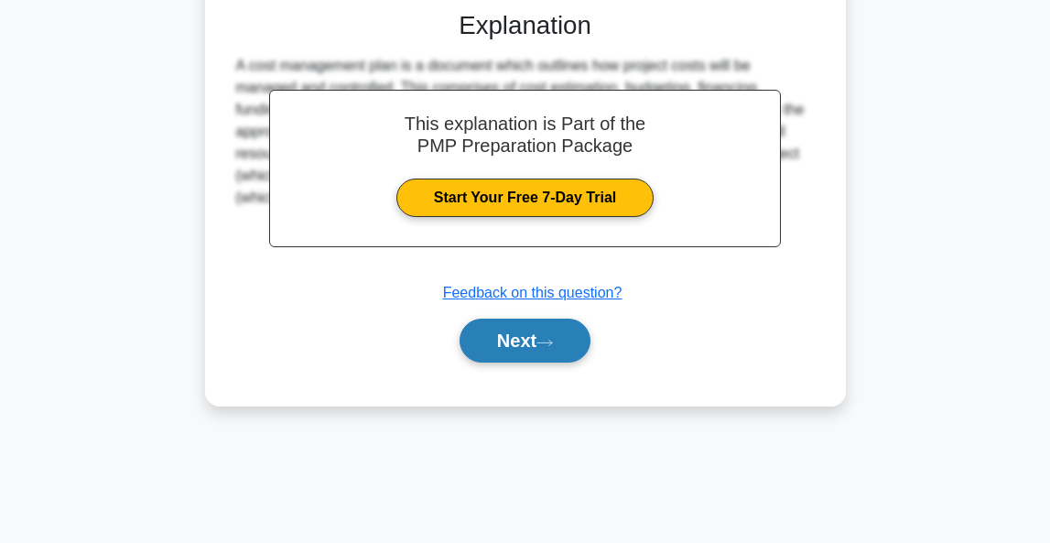
scroll to position [446, 0]
click at [510, 347] on button "Next" at bounding box center [524, 341] width 131 height 44
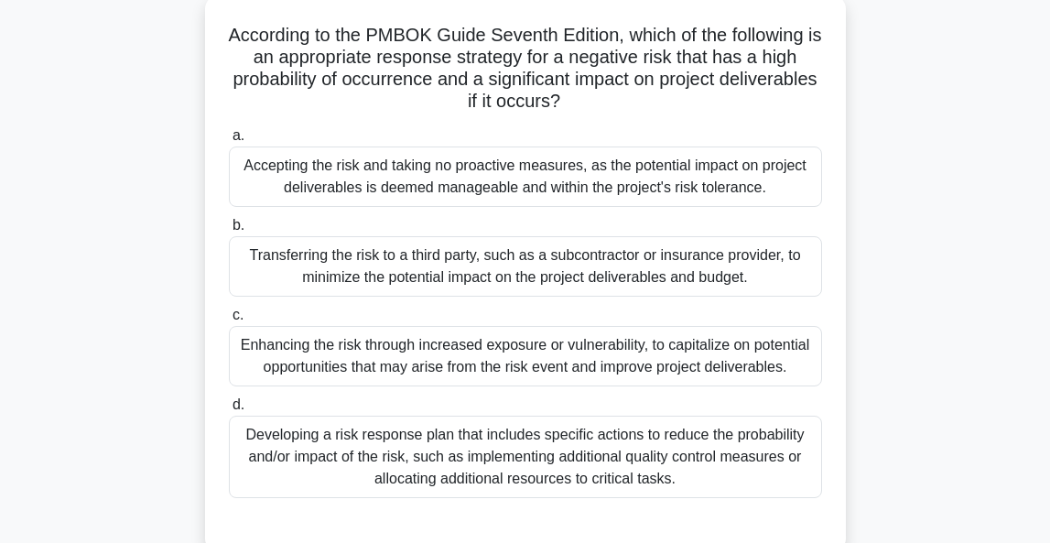
scroll to position [104, 0]
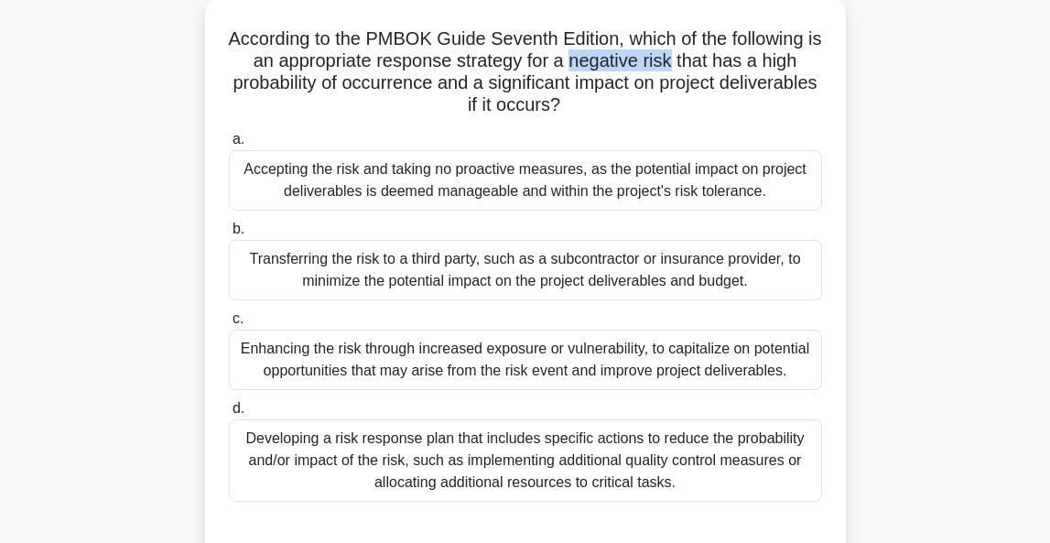
drag, startPoint x: 567, startPoint y: 63, endPoint x: 665, endPoint y: 69, distance: 98.1
click at [667, 70] on h5 "According to the PMBOK Guide Seventh Edition, which of the following is an appr…" at bounding box center [525, 72] width 597 height 90
copy h5 "negative risk"
click at [498, 469] on div "Developing a risk response plan that includes specific actions to reduce the pr…" at bounding box center [525, 460] width 593 height 82
click at [229, 415] on input "d. Developing a risk response plan that includes specific actions to reduce the…" at bounding box center [229, 409] width 0 height 12
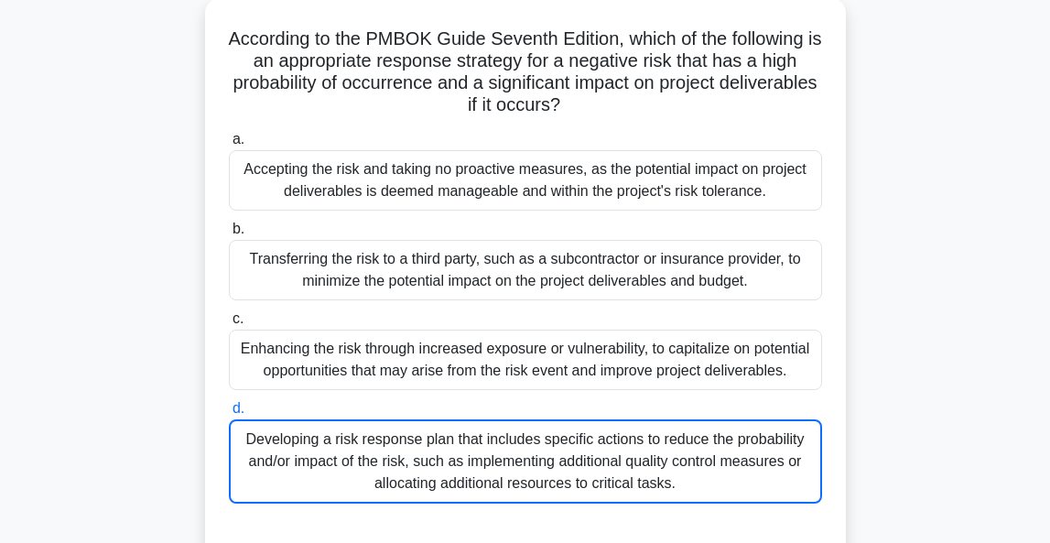
click at [698, 455] on div "Developing a risk response plan that includes specific actions to reduce the pr…" at bounding box center [525, 461] width 593 height 84
click at [229, 415] on input "d. Developing a risk response plan that includes specific actions to reduce the…" at bounding box center [229, 409] width 0 height 12
click at [703, 463] on div "Developing a risk response plan that includes specific actions to reduce the pr…" at bounding box center [525, 461] width 593 height 84
click at [229, 415] on input "d. Developing a risk response plan that includes specific actions to reduce the…" at bounding box center [229, 409] width 0 height 12
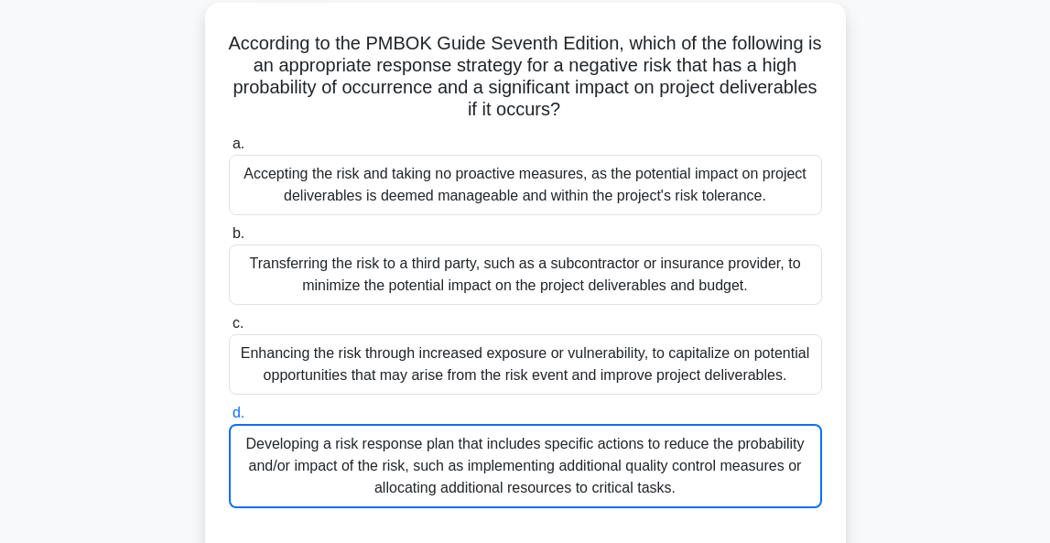
click at [116, 223] on div "According to the PMBOK Guide Seventh Edition, which of the following is an appr…" at bounding box center [525, 294] width 879 height 582
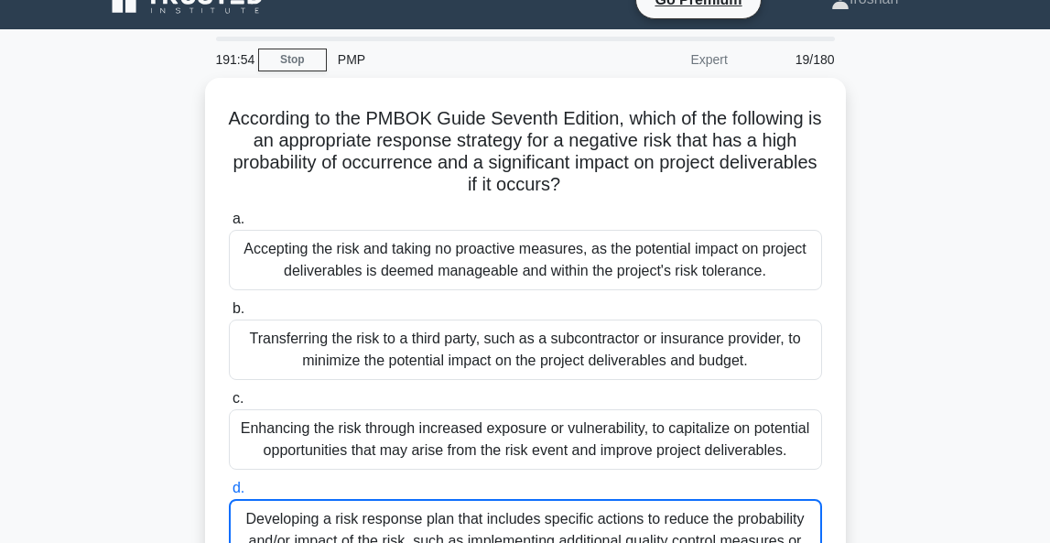
scroll to position [38, 0]
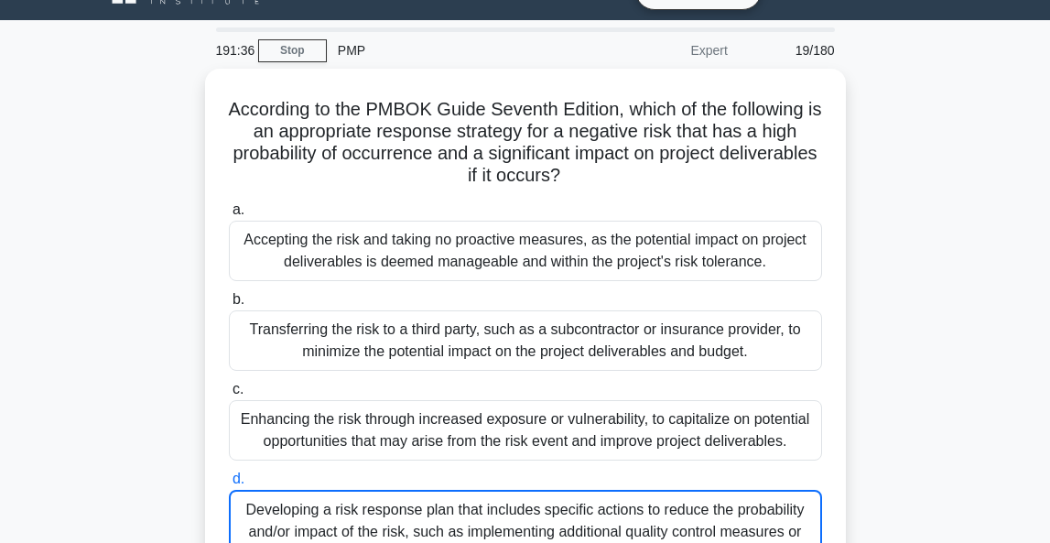
click at [152, 251] on div "According to the PMBOK Guide Seventh Edition, which of the following is an appr…" at bounding box center [525, 360] width 879 height 582
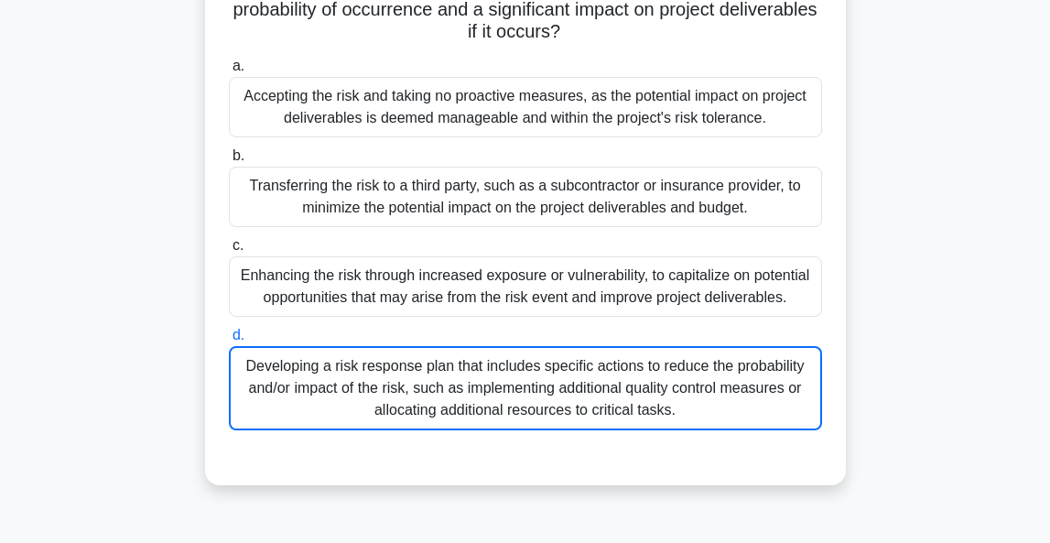
scroll to position [180, 0]
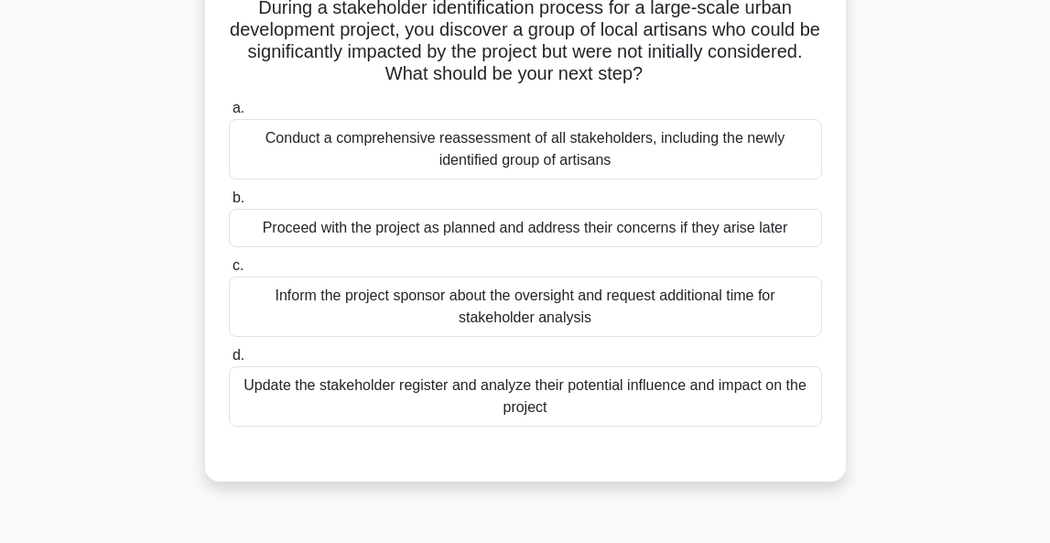
click at [573, 404] on div "Update the stakeholder register and analyze their potential influence and impac…" at bounding box center [525, 396] width 593 height 60
click at [229, 362] on input "d. Update the stakeholder register and analyze their potential influence and im…" at bounding box center [229, 356] width 0 height 12
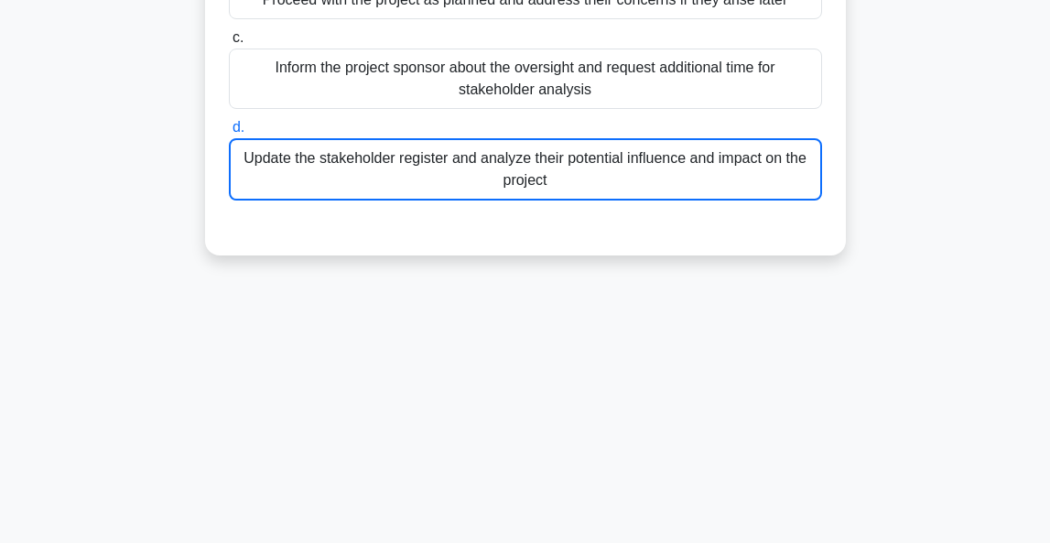
scroll to position [373, 0]
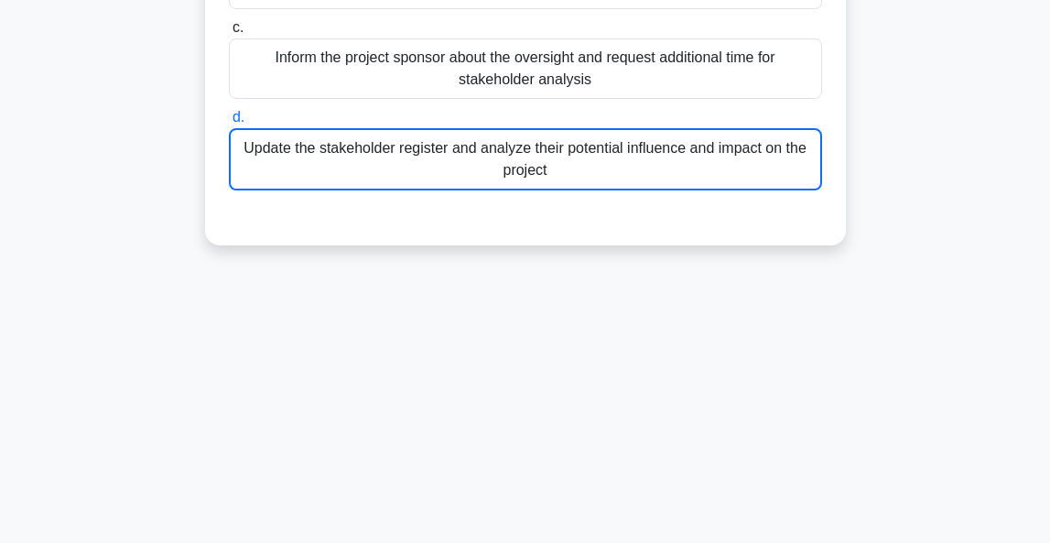
click at [530, 167] on div "Update the stakeholder register and analyze their potential influence and impac…" at bounding box center [525, 159] width 593 height 62
click at [229, 124] on input "d. Update the stakeholder register and analyze their potential influence and im…" at bounding box center [229, 118] width 0 height 12
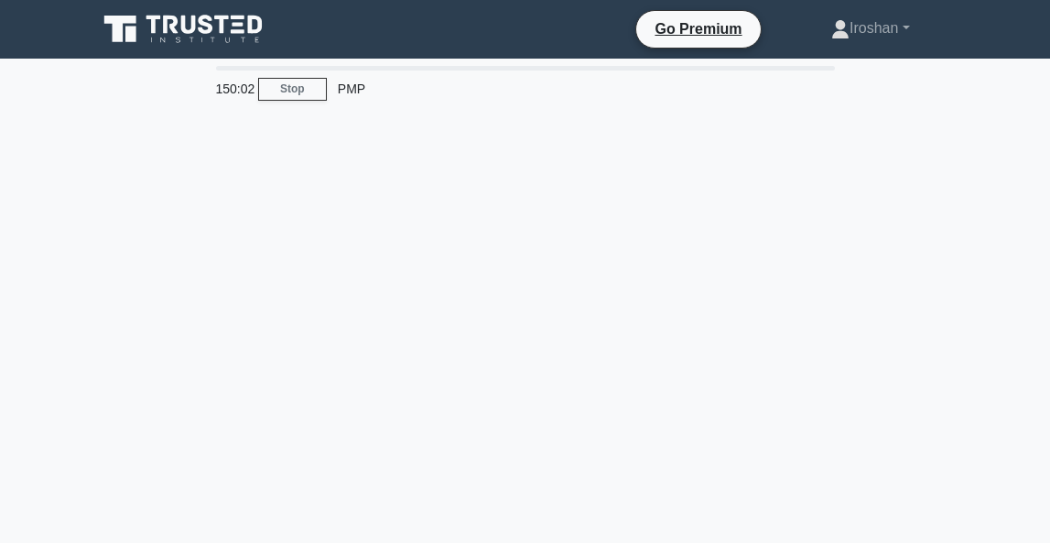
scroll to position [373, 0]
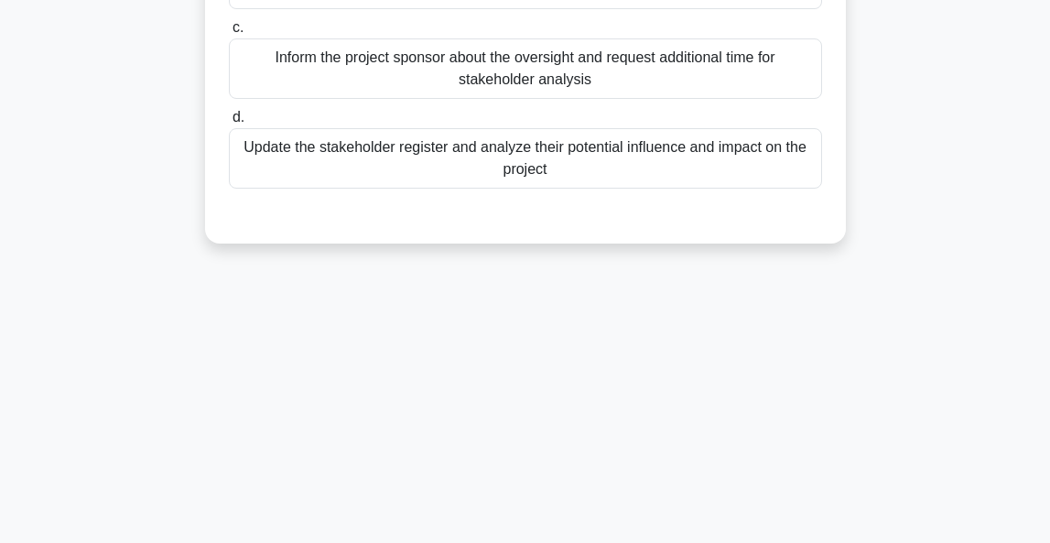
click at [486, 161] on div "Update the stakeholder register and analyze their potential influence and impac…" at bounding box center [525, 158] width 593 height 60
click at [229, 124] on input "d. Update the stakeholder register and analyze their potential influence and im…" at bounding box center [229, 118] width 0 height 12
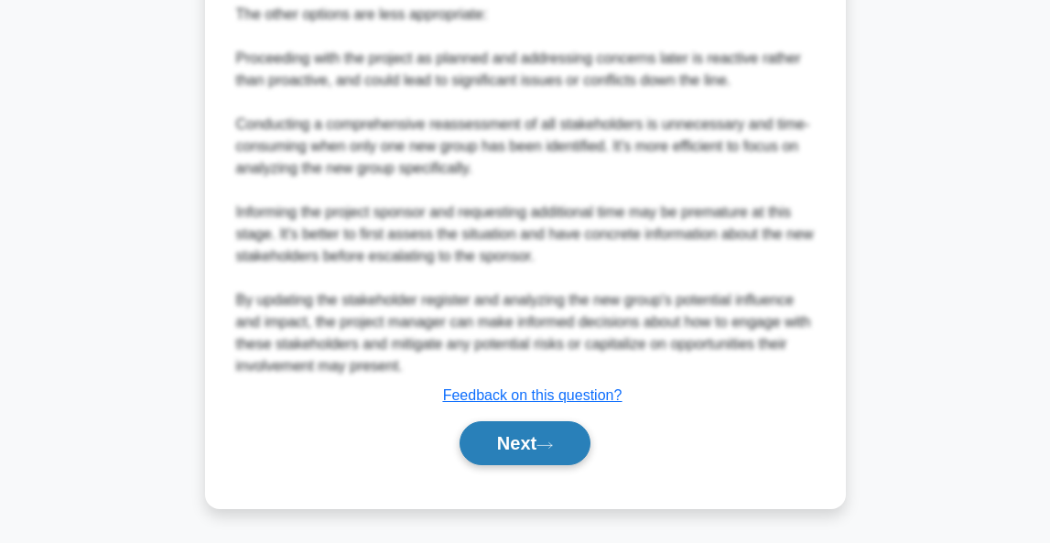
scroll to position [871, 0]
click at [545, 450] on button "Next" at bounding box center [524, 443] width 131 height 44
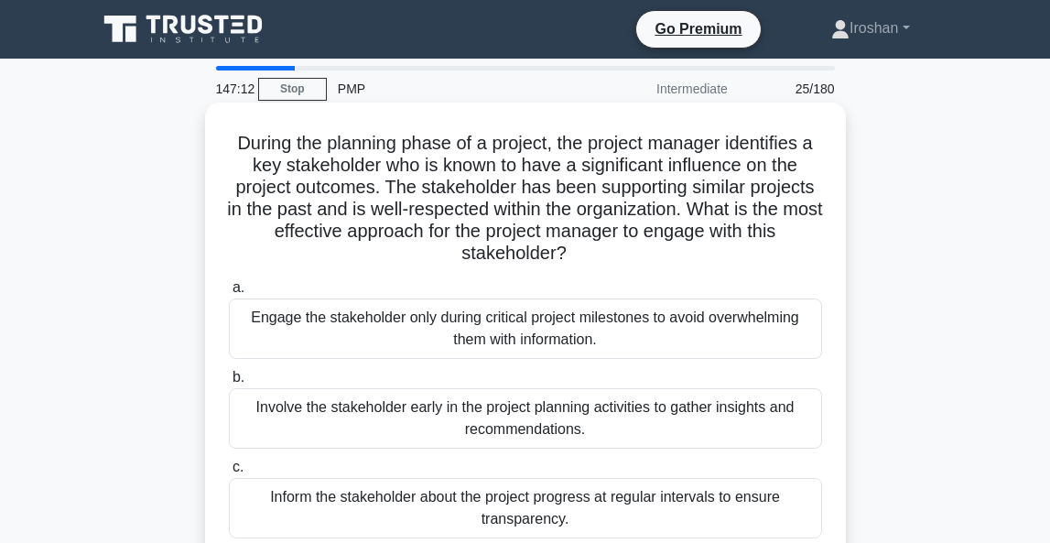
scroll to position [0, 0]
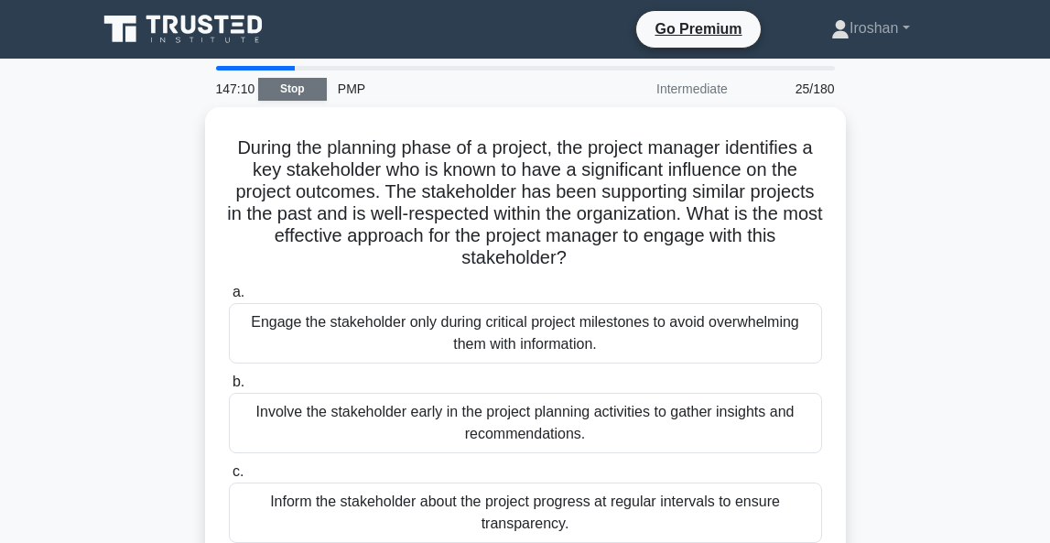
click at [292, 92] on link "Stop" at bounding box center [292, 89] width 69 height 23
